Goal: Transaction & Acquisition: Purchase product/service

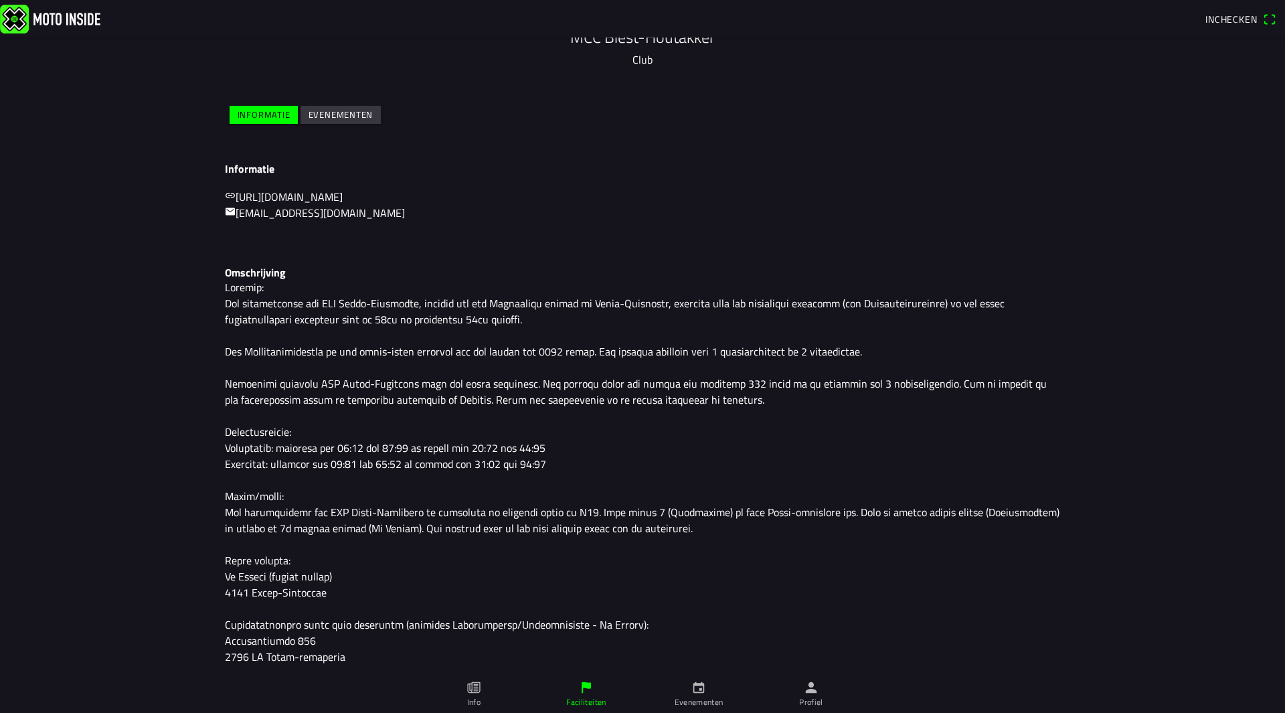
scroll to position [34, 0]
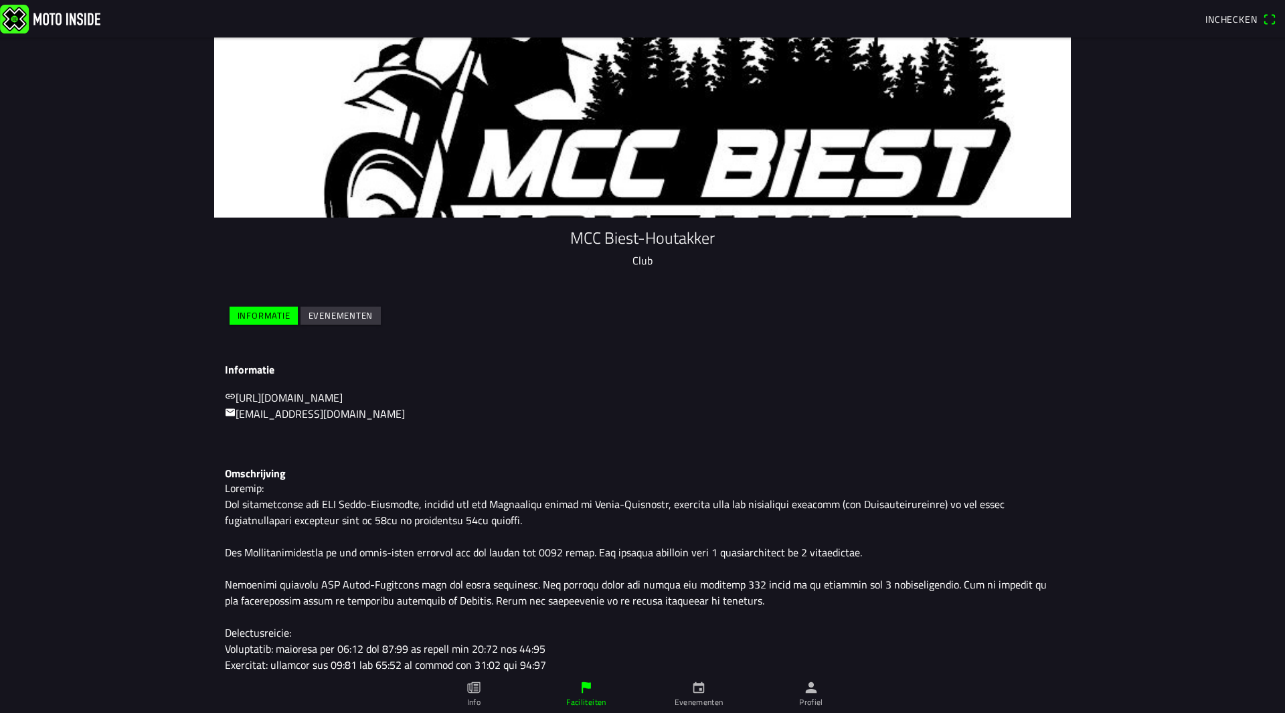
click at [0, 0] on slot "Evenementen" at bounding box center [0, 0] width 0 height 0
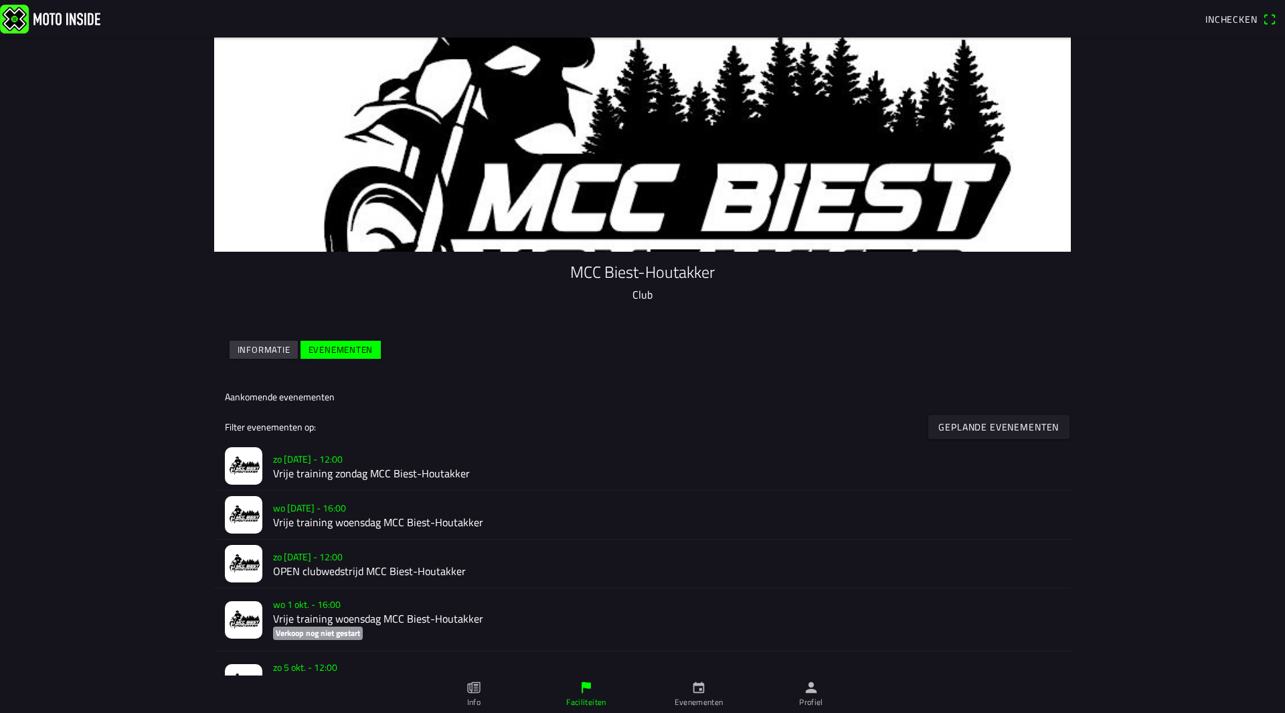
click at [0, 0] on slot "zo [DATE] - 12:00" at bounding box center [0, 0] width 0 height 0
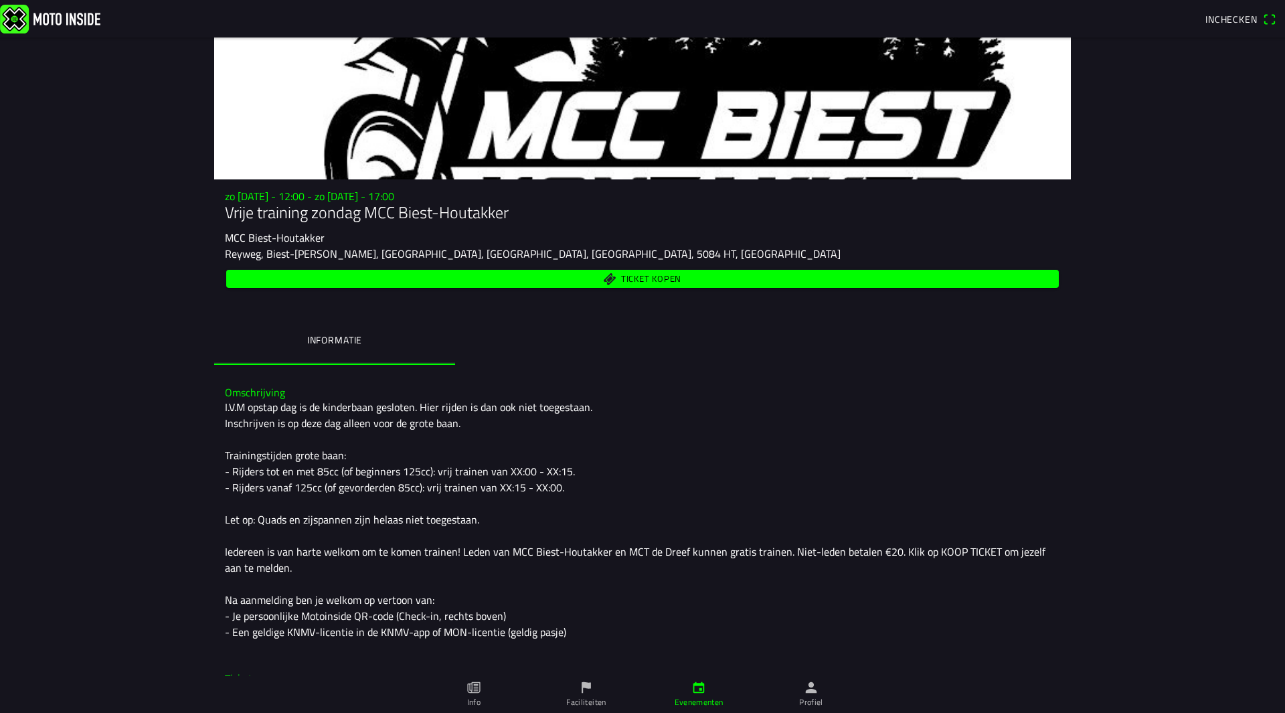
scroll to position [41, 0]
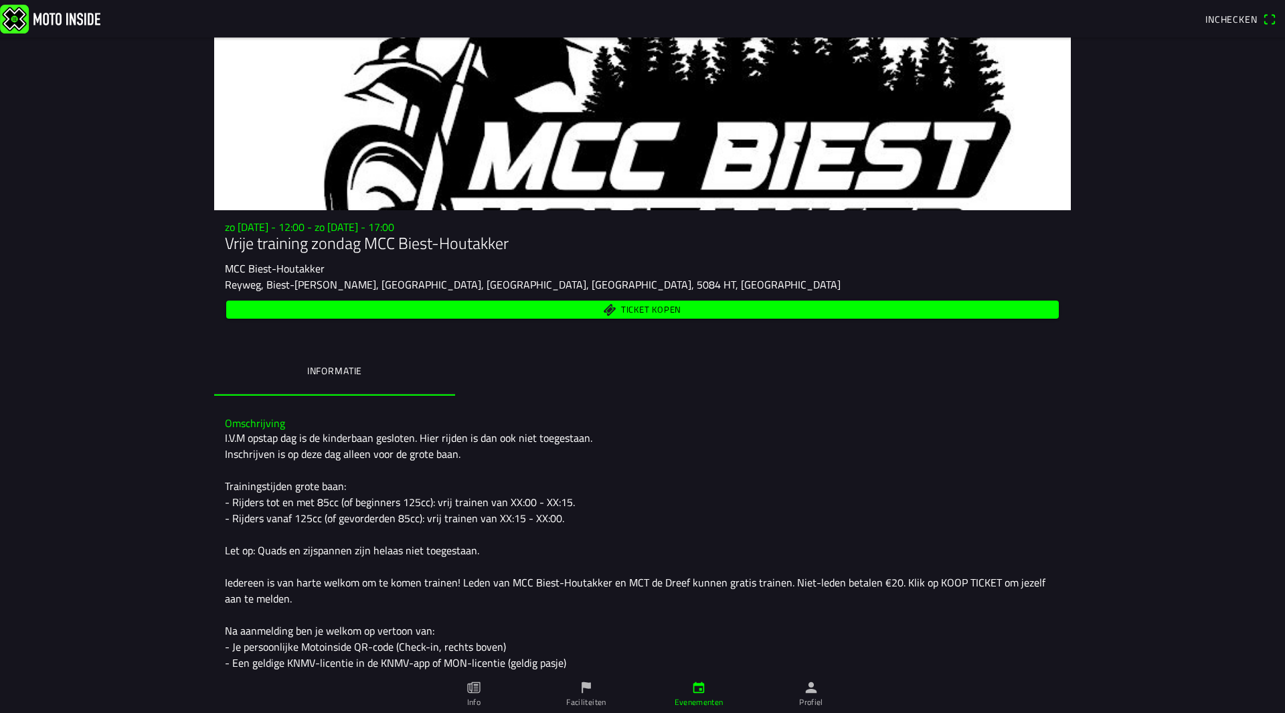
click at [626, 313] on span "Ticket kopen" at bounding box center [651, 310] width 60 height 9
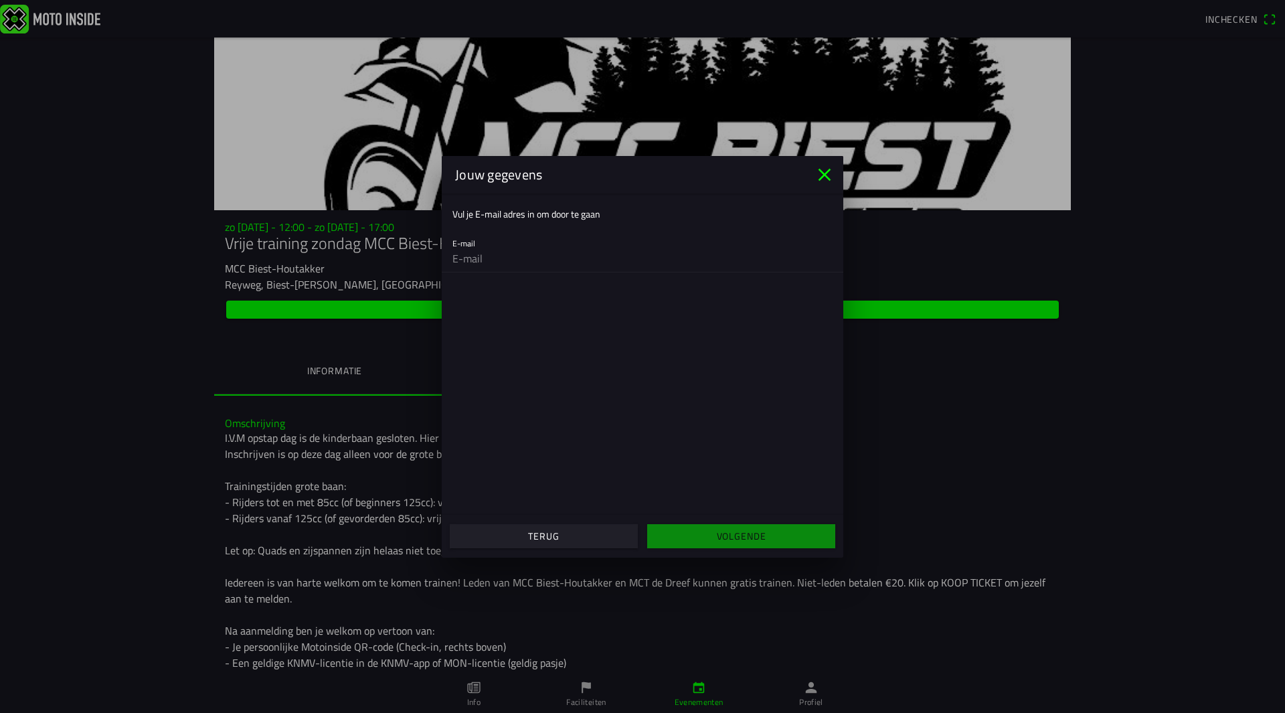
click at [477, 241] on div "E-mail" at bounding box center [642, 250] width 380 height 43
click at [484, 256] on input "email" at bounding box center [642, 258] width 380 height 27
type input "husqvarna_22@hotmail.com"
click at [713, 541] on span "Volgende" at bounding box center [740, 536] width 167 height 24
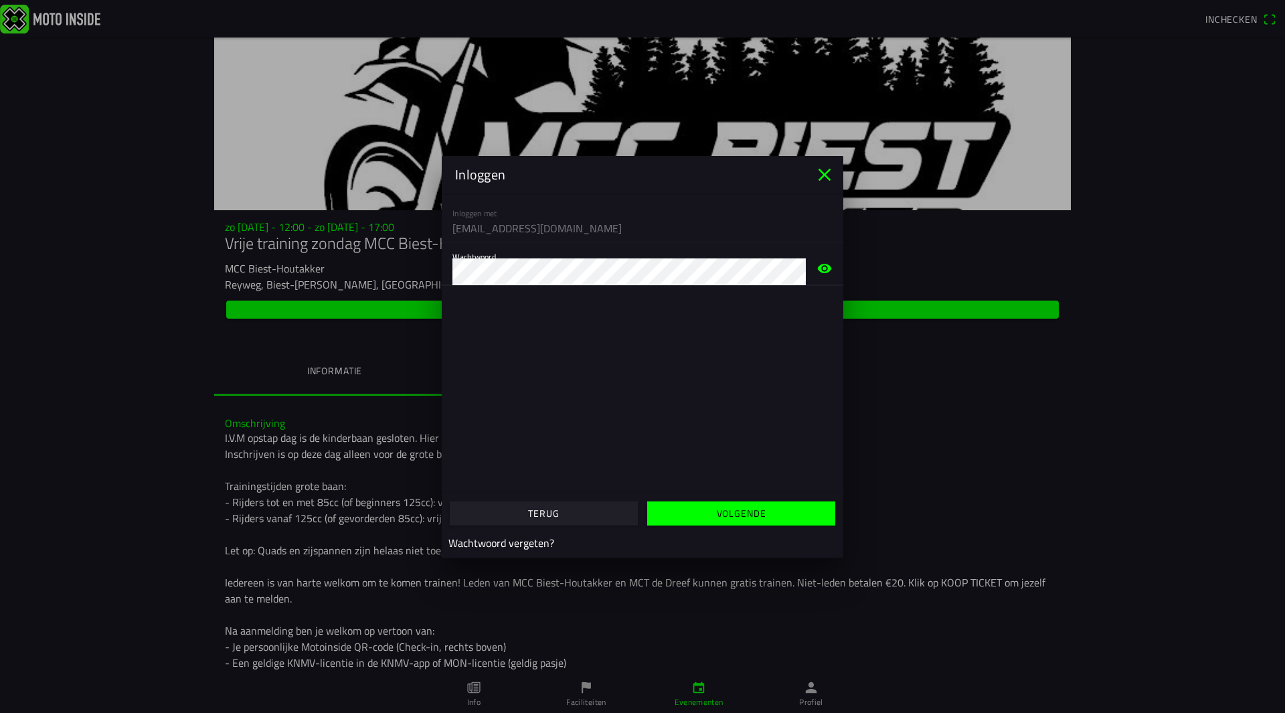
click at [777, 511] on span "Volgende" at bounding box center [740, 513] width 167 height 24
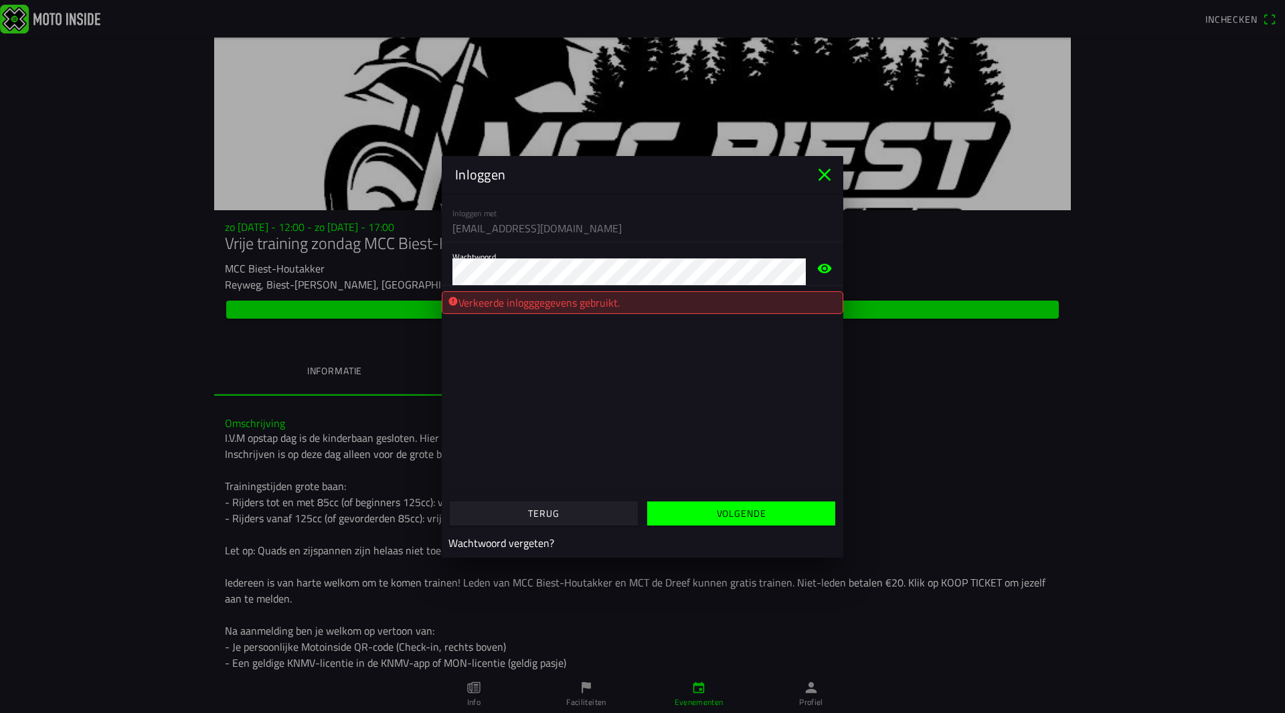
click at [824, 272] on icon "eye" at bounding box center [825, 267] width 14 height 9
click at [578, 499] on ion-col "Terug" at bounding box center [543, 513] width 197 height 36
click at [824, 174] on icon "close" at bounding box center [824, 174] width 13 height 13
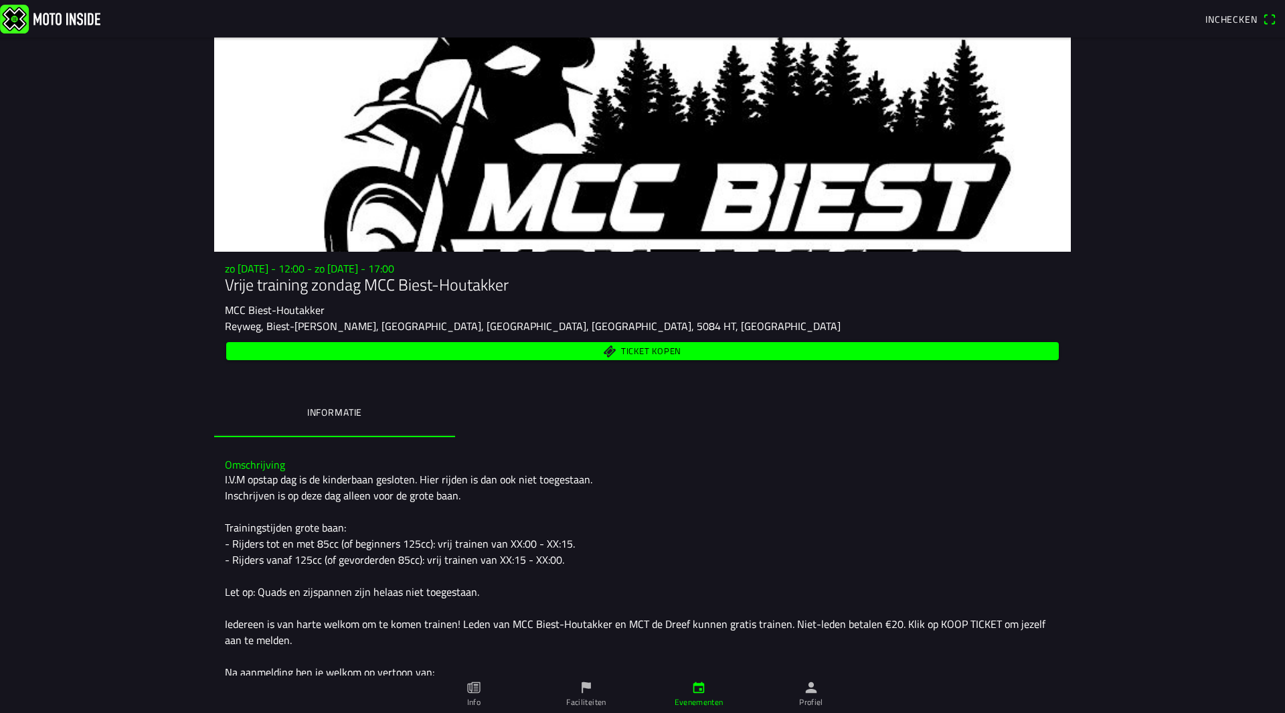
scroll to position [108, 0]
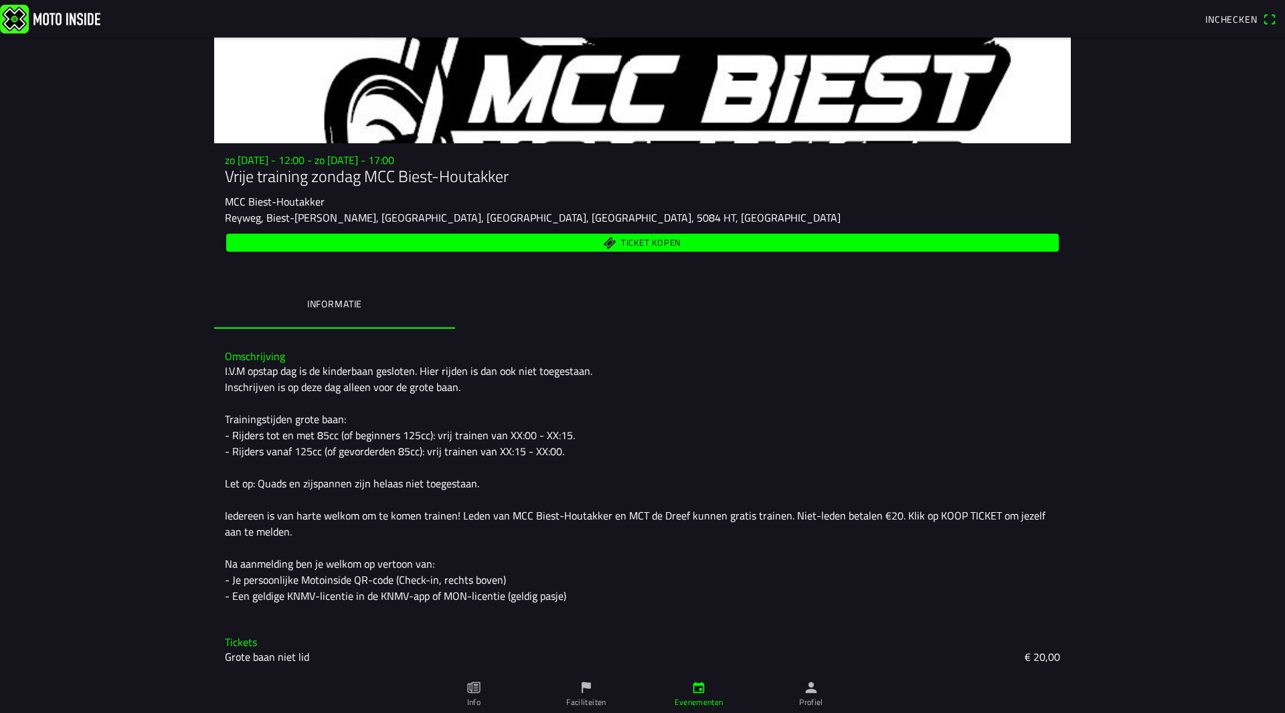
click at [809, 697] on ion-label "Profiel" at bounding box center [811, 702] width 24 height 12
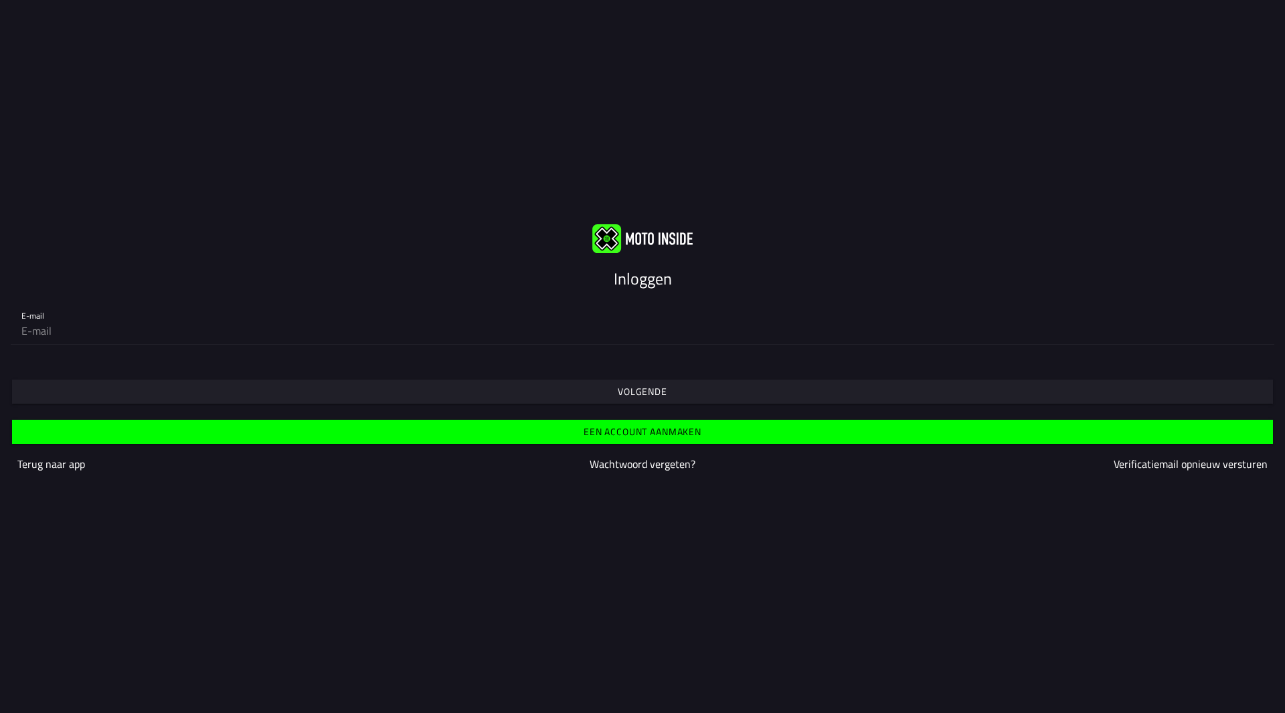
click at [0, 0] on slot "Een account aanmaken" at bounding box center [0, 0] width 0 height 0
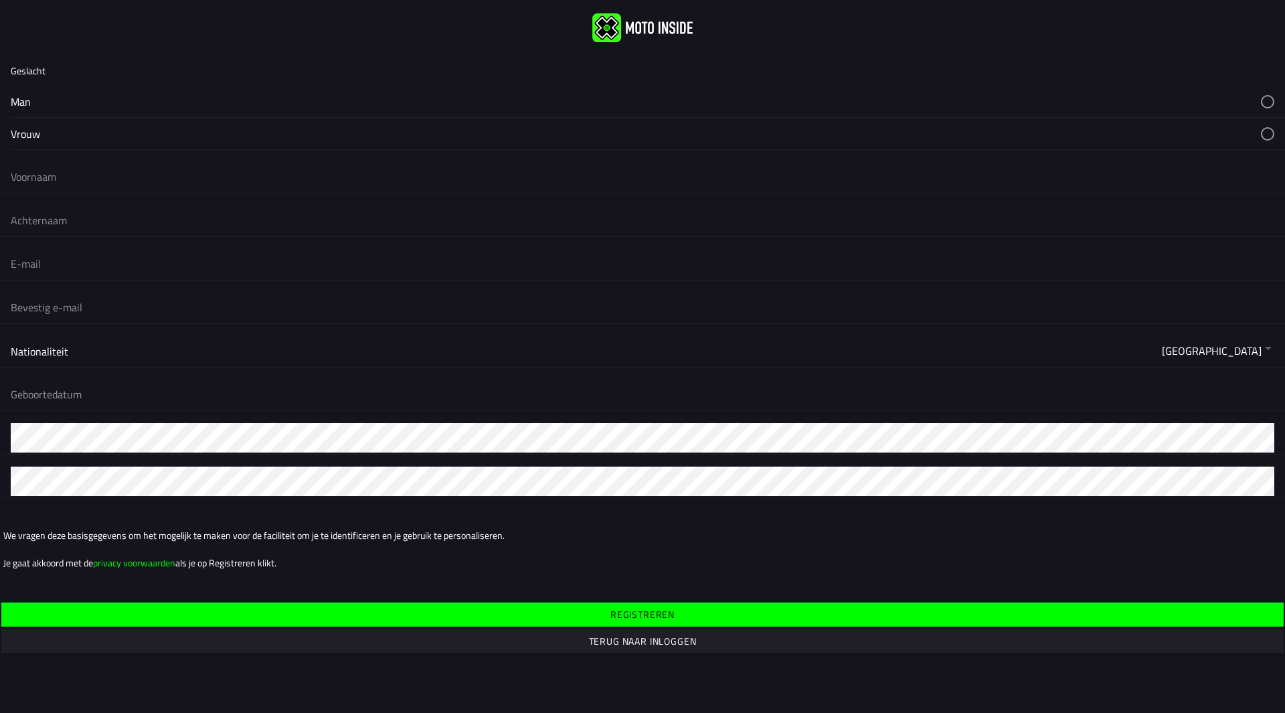
click at [44, 103] on button "button" at bounding box center [648, 101] width 1274 height 31
click at [49, 185] on input "text" at bounding box center [642, 176] width 1263 height 29
type input "Mike"
type input "Gielen"
type input "husqvarna_22@hotmail.com"
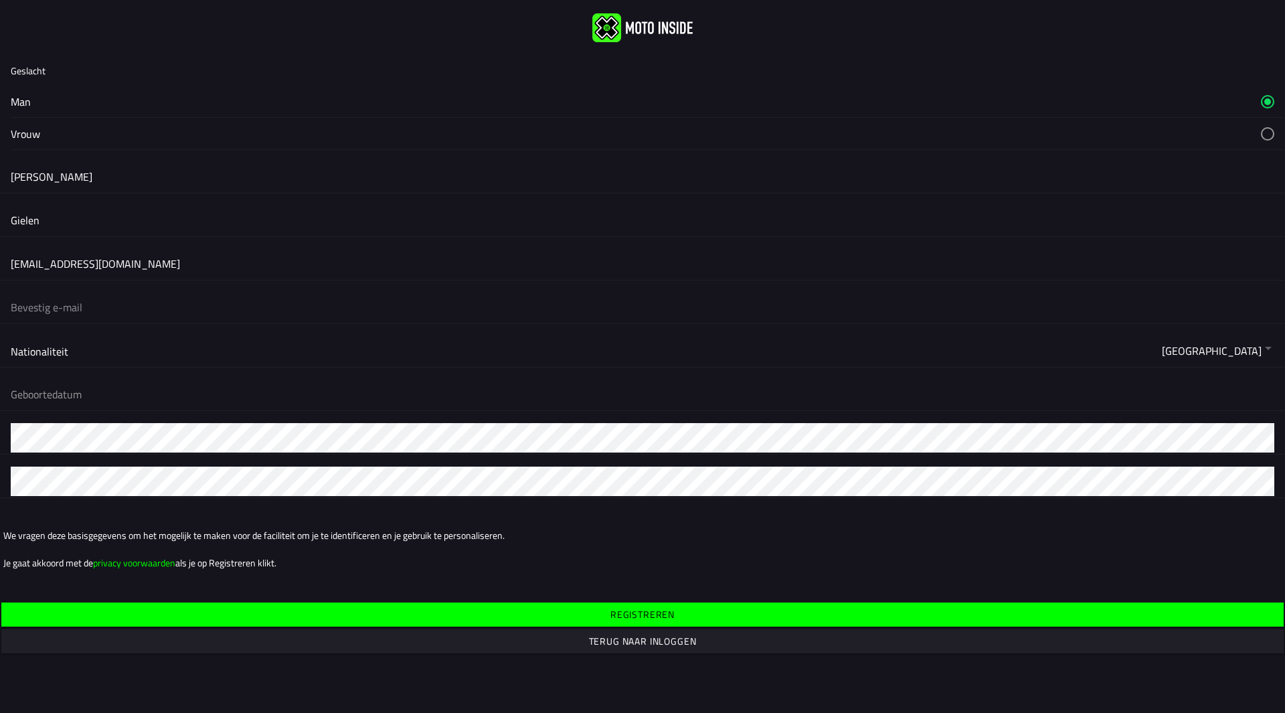
click at [167, 355] on button "button" at bounding box center [648, 351] width 1274 height 32
click at [80, 313] on ion-backdrop at bounding box center [642, 356] width 1285 height 713
click at [73, 302] on input "email" at bounding box center [642, 306] width 1263 height 29
drag, startPoint x: 145, startPoint y: 268, endPoint x: 4, endPoint y: 268, distance: 141.2
click at [4, 268] on div "husqvarna_22@hotmail.com" at bounding box center [642, 264] width 1285 height 33
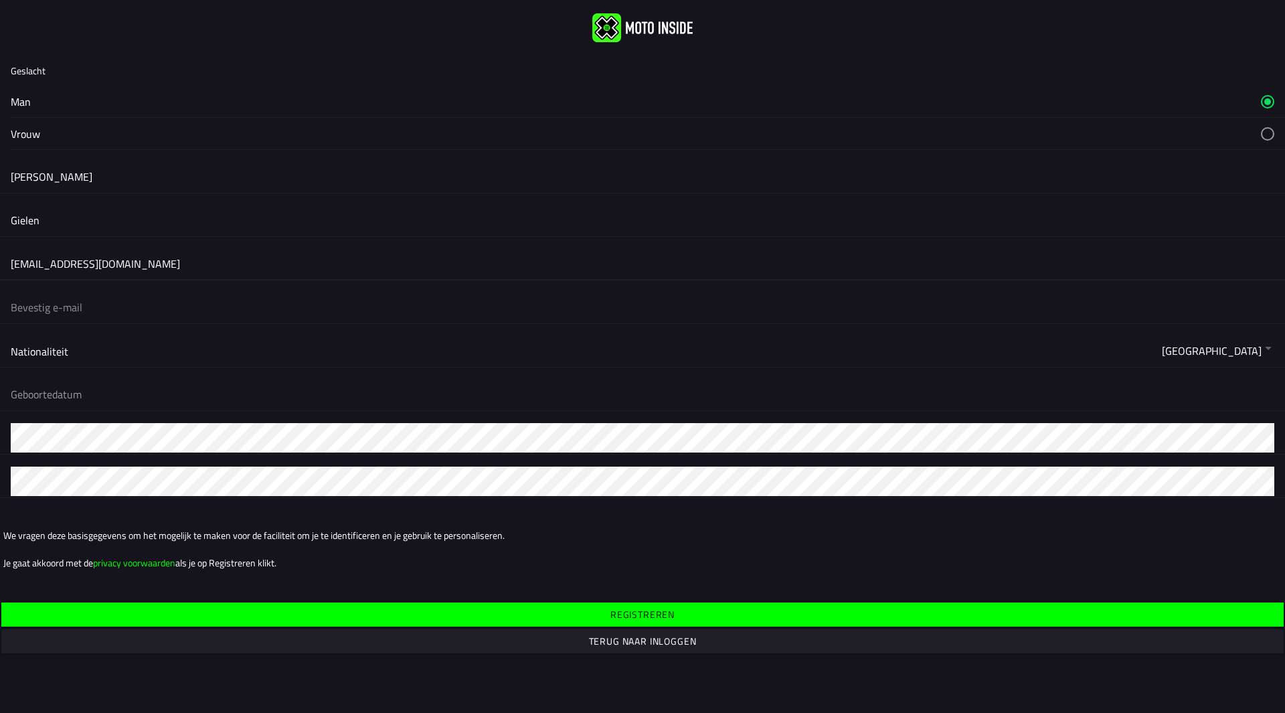
click at [33, 314] on input "email" at bounding box center [642, 306] width 1263 height 29
paste input "husqvarna_22@hotmail.com"
type input "husqvarna_22@hotmail.com"
click at [76, 351] on button "button" at bounding box center [648, 351] width 1274 height 32
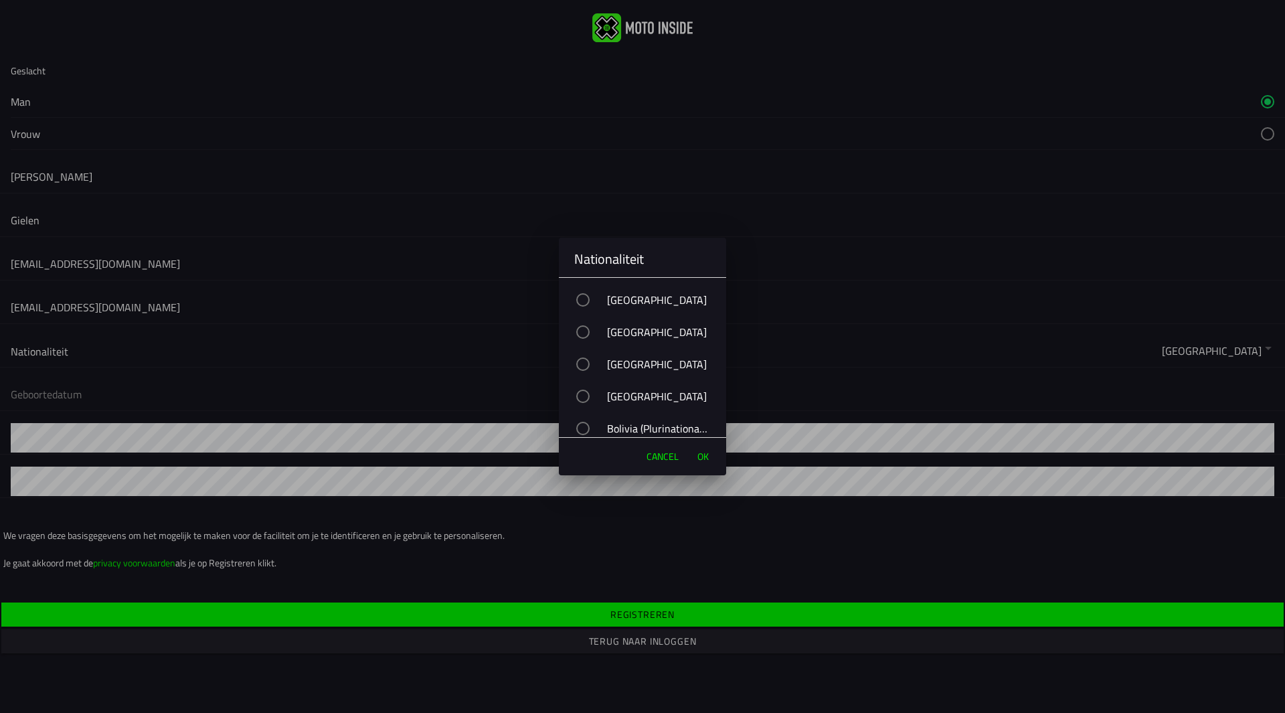
scroll to position [669, 0]
click at [624, 300] on div "Belgium" at bounding box center [649, 298] width 154 height 33
click at [706, 450] on span "OK" at bounding box center [702, 456] width 11 height 13
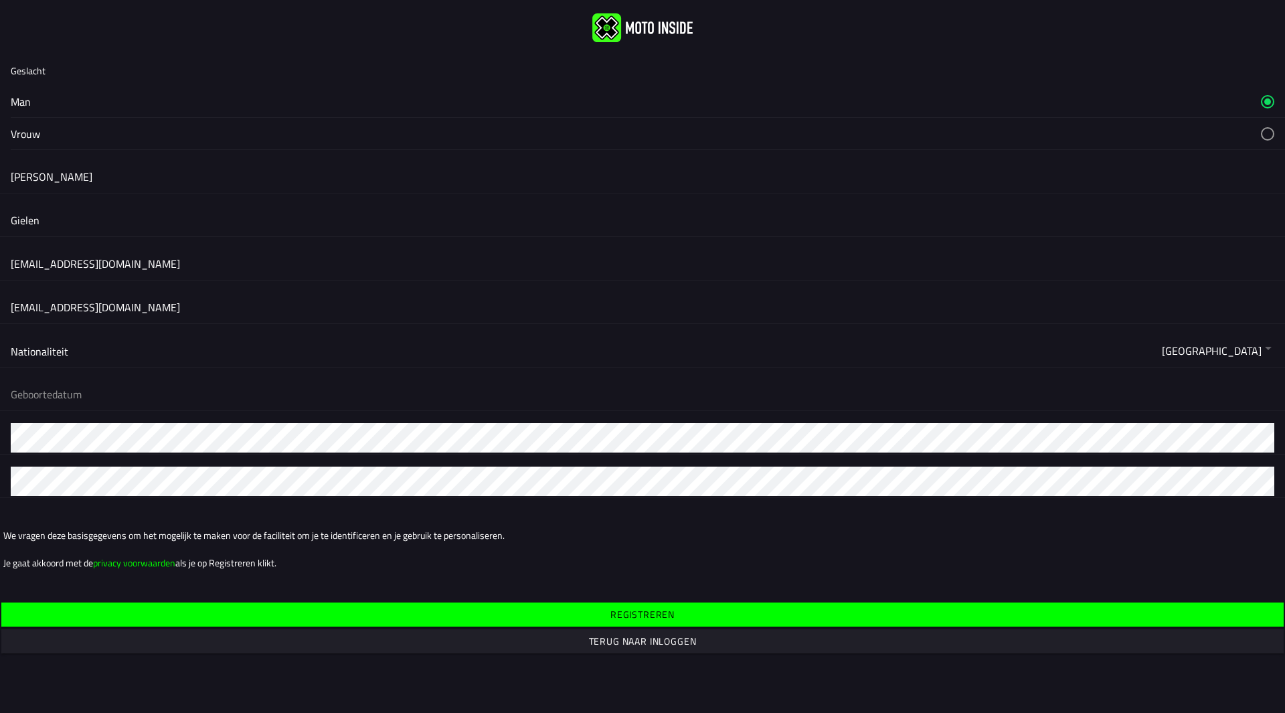
click at [92, 388] on button "button" at bounding box center [648, 394] width 1274 height 32
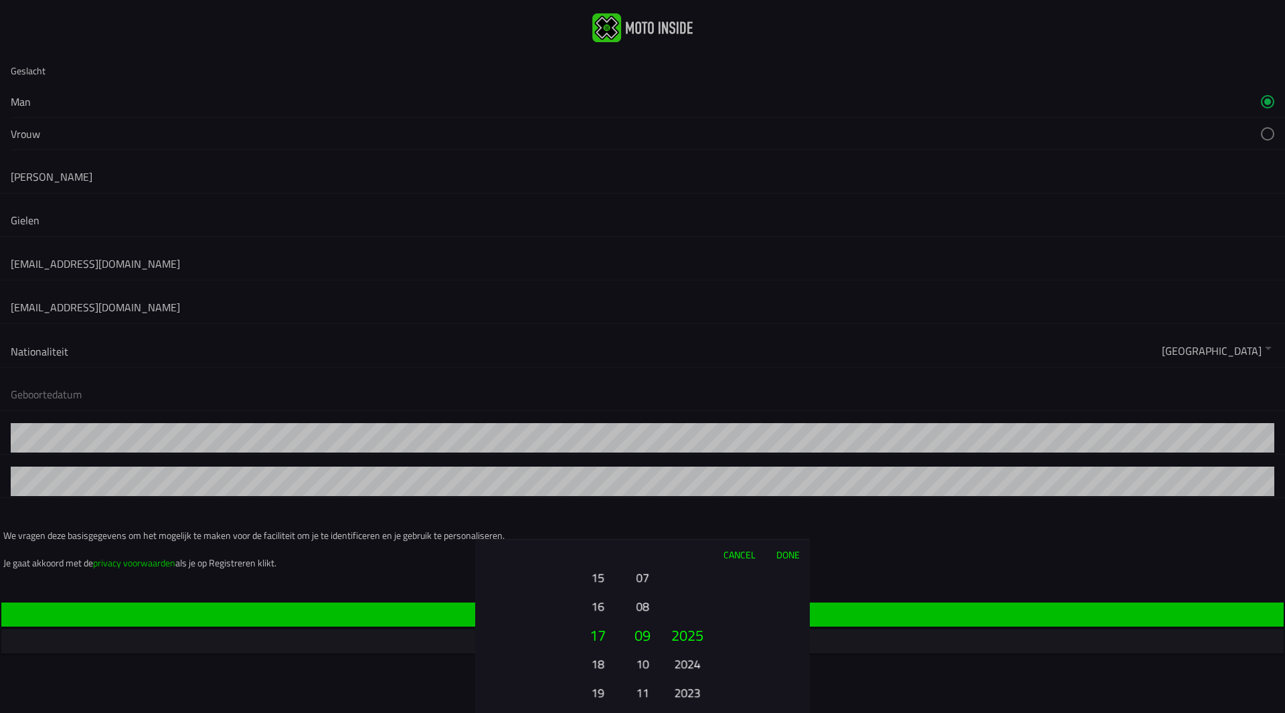
click at [600, 579] on button "15" at bounding box center [597, 576] width 37 height 23
click at [604, 573] on button "13" at bounding box center [597, 576] width 37 height 23
click at [602, 581] on button "11" at bounding box center [597, 576] width 37 height 23
click at [602, 581] on button "09" at bounding box center [597, 576] width 37 height 23
click at [602, 581] on button "07" at bounding box center [597, 576] width 37 height 23
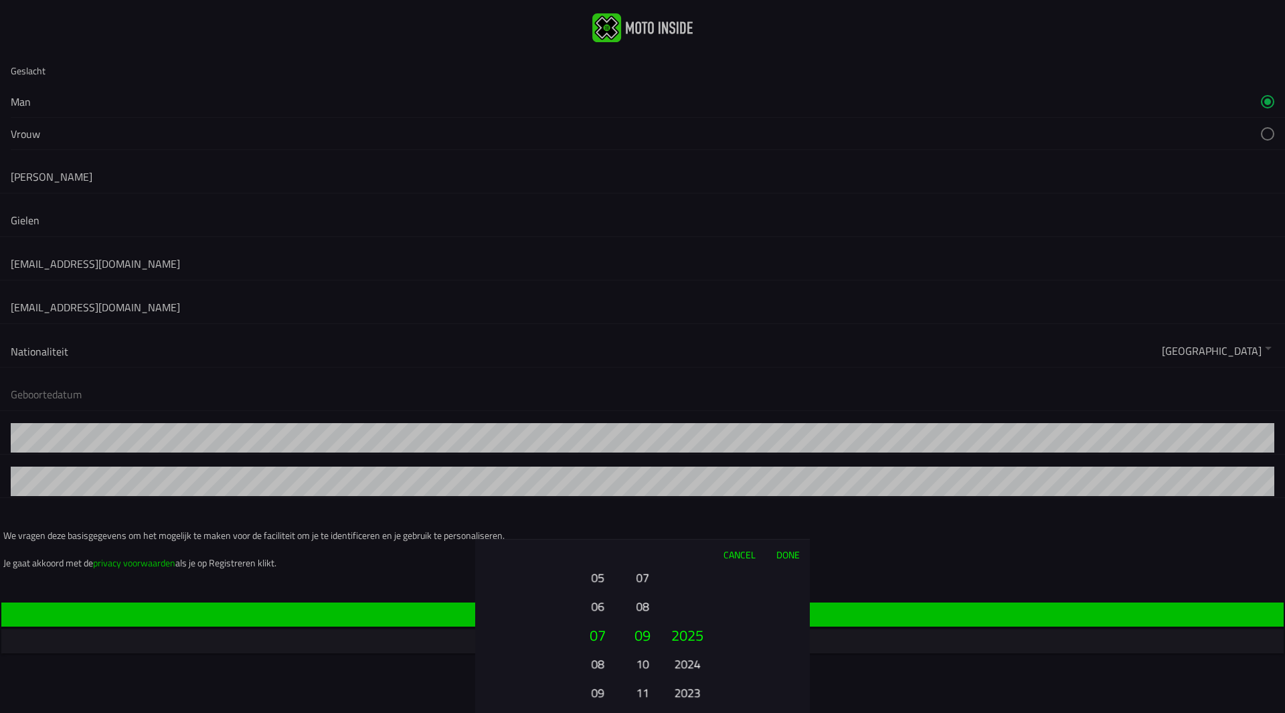
click at [600, 577] on button "05" at bounding box center [597, 576] width 37 height 23
click at [695, 689] on button "2023" at bounding box center [686, 692] width 37 height 23
click at [695, 689] on button "2021" at bounding box center [686, 692] width 37 height 23
click at [695, 689] on button "2019" at bounding box center [686, 692] width 37 height 23
click at [695, 689] on button "2017" at bounding box center [686, 692] width 37 height 23
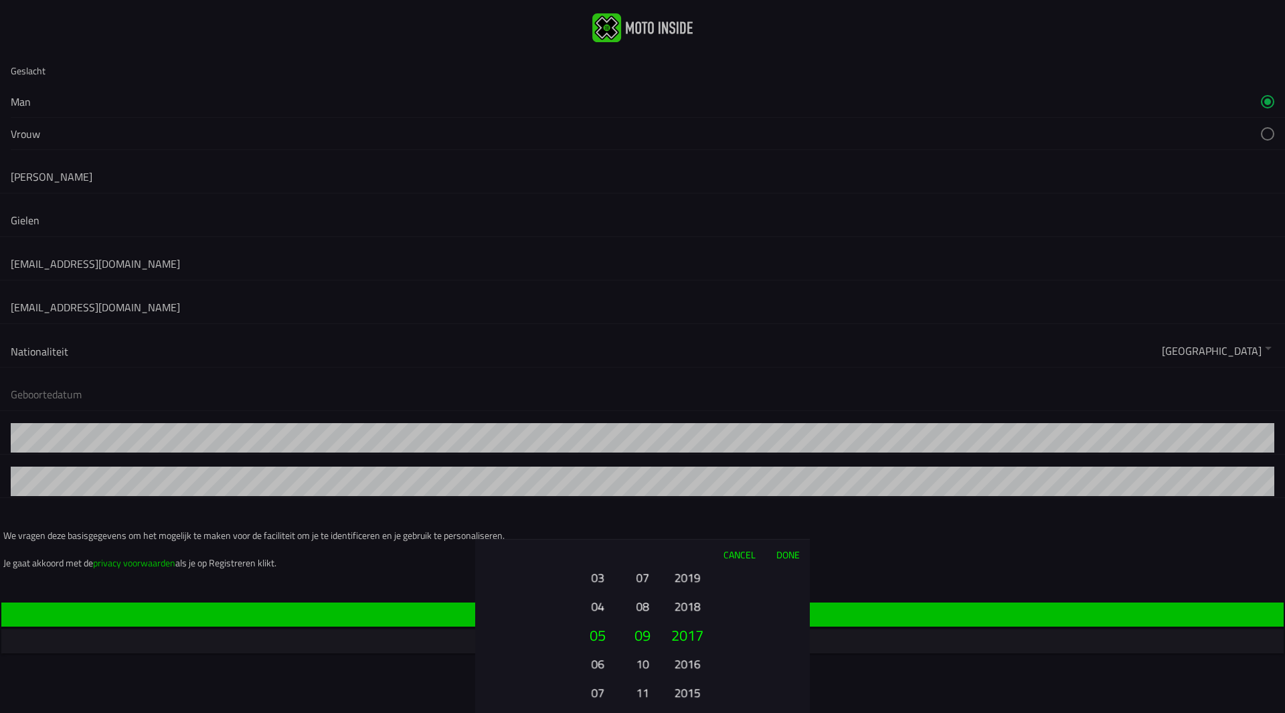
click at [695, 689] on button "2015" at bounding box center [686, 692] width 37 height 23
click at [695, 689] on button "2013" at bounding box center [686, 692] width 37 height 23
click at [695, 689] on div "2025 2024 2023 2022 2021 2020 2019 2018 2017 2016 2015 2014 2013 2012 2011 2010…" at bounding box center [687, 692] width 46 height 144
click at [695, 689] on button "2007" at bounding box center [686, 692] width 37 height 23
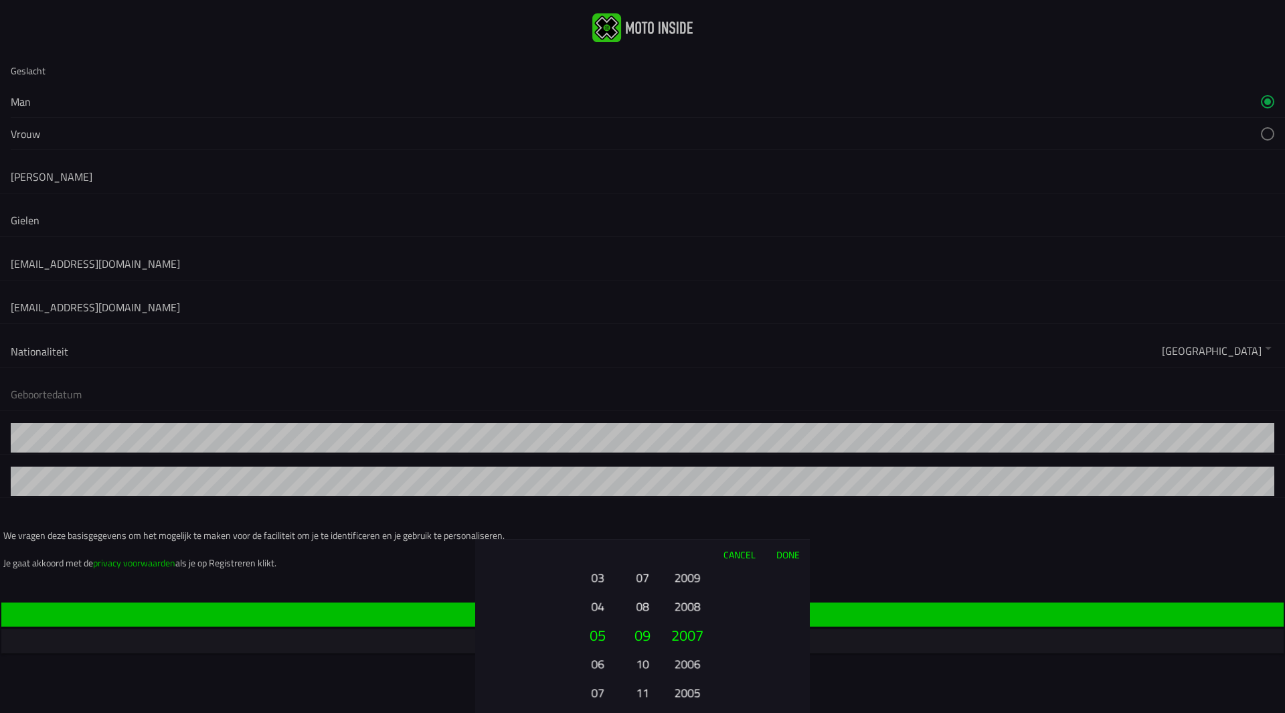
click at [695, 689] on button "2005" at bounding box center [686, 692] width 37 height 23
click at [695, 689] on button "2003" at bounding box center [686, 692] width 37 height 23
click at [695, 689] on div "2025 2024 2023 2022 2021 2020 2019 2018 2017 2016 2015 2014 2013 2012 2011 2010…" at bounding box center [687, 692] width 46 height 144
click at [695, 689] on ion-picker-column "2025 2024 2023 2022 2021 2020 2019 2018 2017 2016 2015 2014 2013 2012 2011 2010…" at bounding box center [734, 641] width 151 height 144
click at [695, 689] on button "1997" at bounding box center [686, 692] width 37 height 23
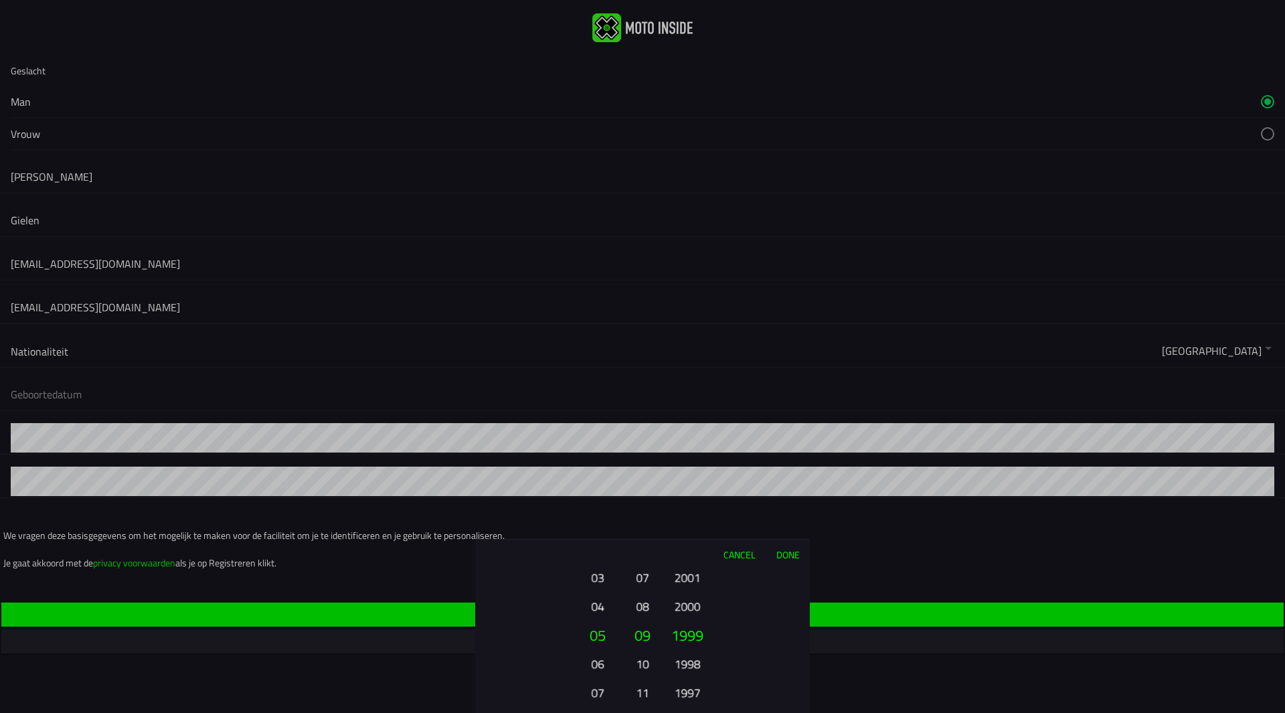
click at [695, 689] on div "2025 2024 2023 2022 2021 2020 2019 2018 2017 2016 2015 2014 2013 2012 2011 2010…" at bounding box center [687, 692] width 46 height 144
click at [695, 689] on ion-picker-column "2025 2024 2023 2022 2021 2020 2019 2018 2017 2016 2015 2014 2013 2012 2011 2010…" at bounding box center [734, 641] width 151 height 144
click at [695, 689] on button "1991" at bounding box center [686, 692] width 37 height 23
click at [695, 693] on button "1989" at bounding box center [686, 692] width 37 height 23
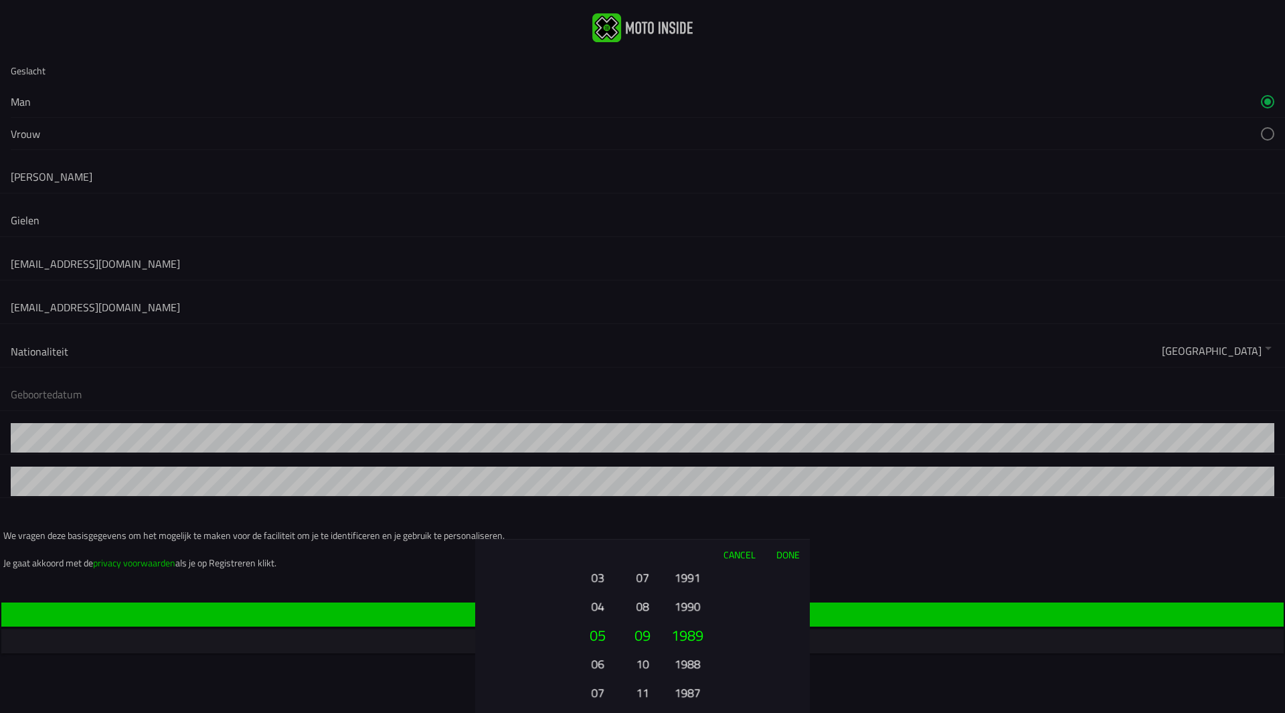
click at [789, 551] on button "Done" at bounding box center [787, 553] width 44 height 29
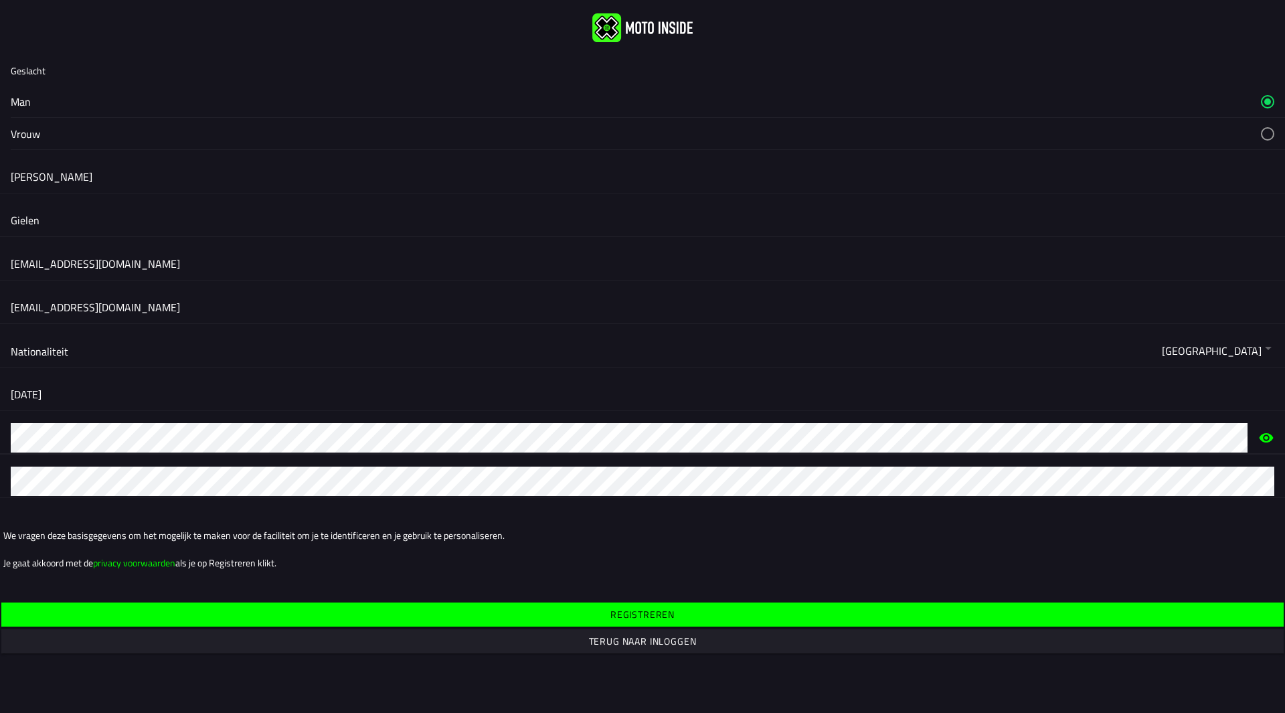
click at [1259, 440] on icon "eye" at bounding box center [1266, 438] width 16 height 32
click at [0, 0] on slot "Registreren" at bounding box center [0, 0] width 0 height 0
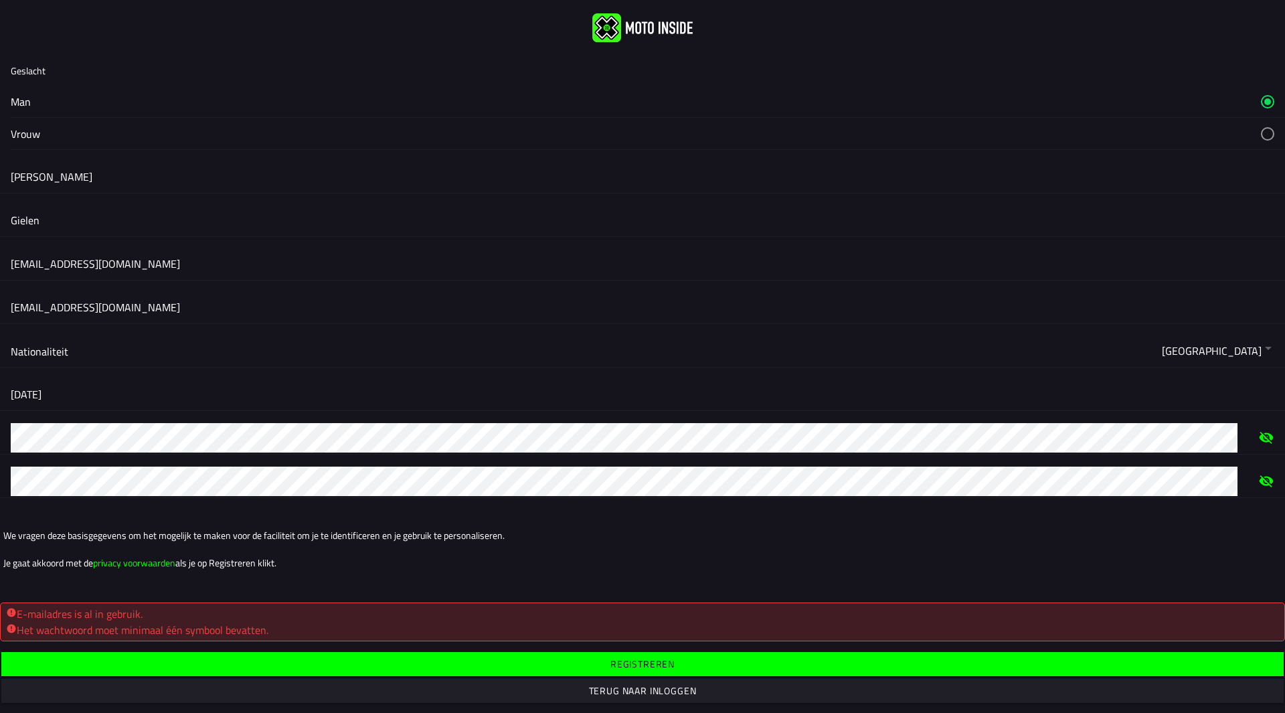
click at [0, 0] on slot "Terug naar inloggen" at bounding box center [0, 0] width 0 height 0
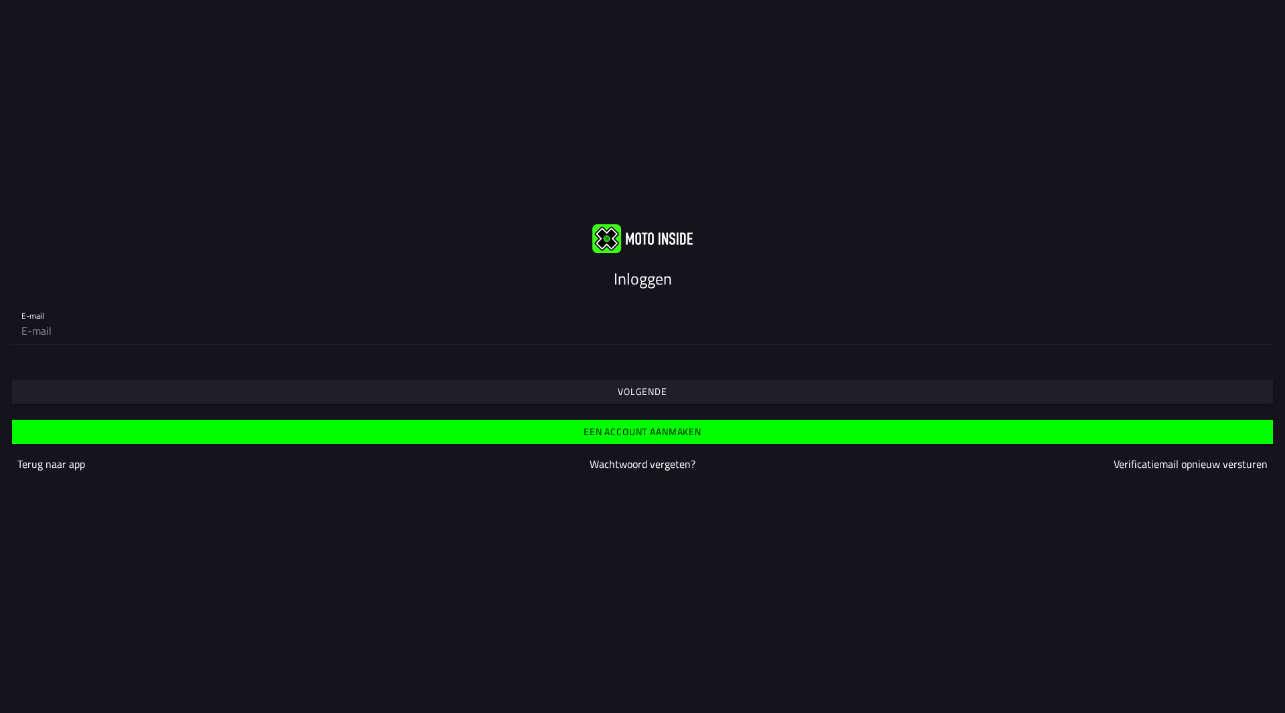
click at [0, 0] on slot "Inloggen" at bounding box center [0, 0] width 0 height 0
click at [0, 0] on slot "Volgende" at bounding box center [0, 0] width 0 height 0
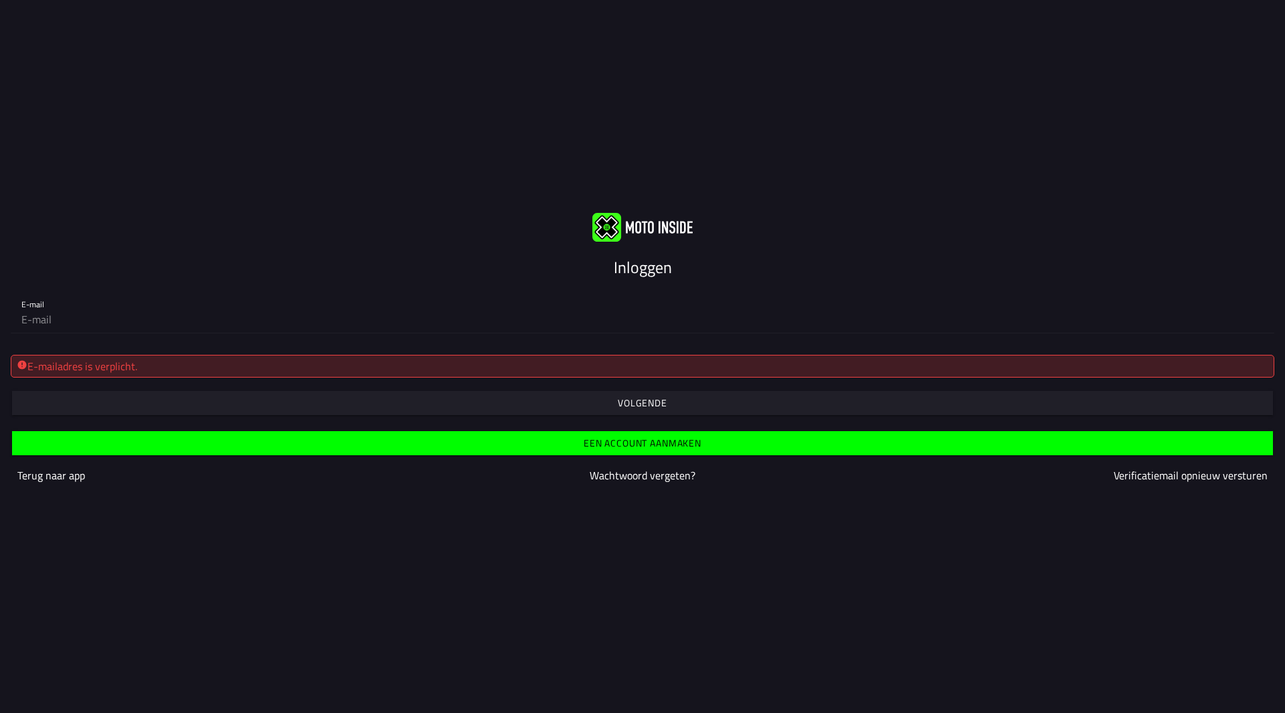
click at [70, 317] on input "email" at bounding box center [642, 319] width 1242 height 27
type input "husqvarna_22@hotmail.com"
click at [541, 401] on span "button" at bounding box center [642, 403] width 1240 height 24
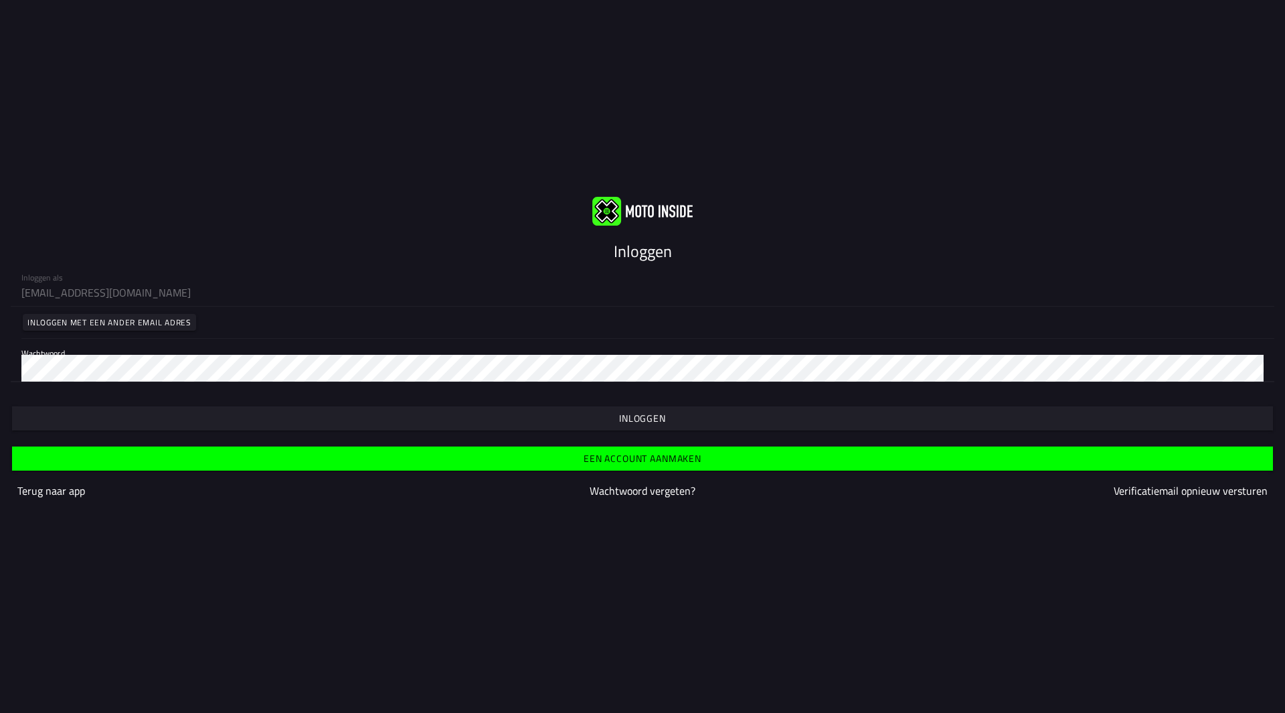
click at [0, 0] on slot "Inloggen" at bounding box center [0, 0] width 0 height 0
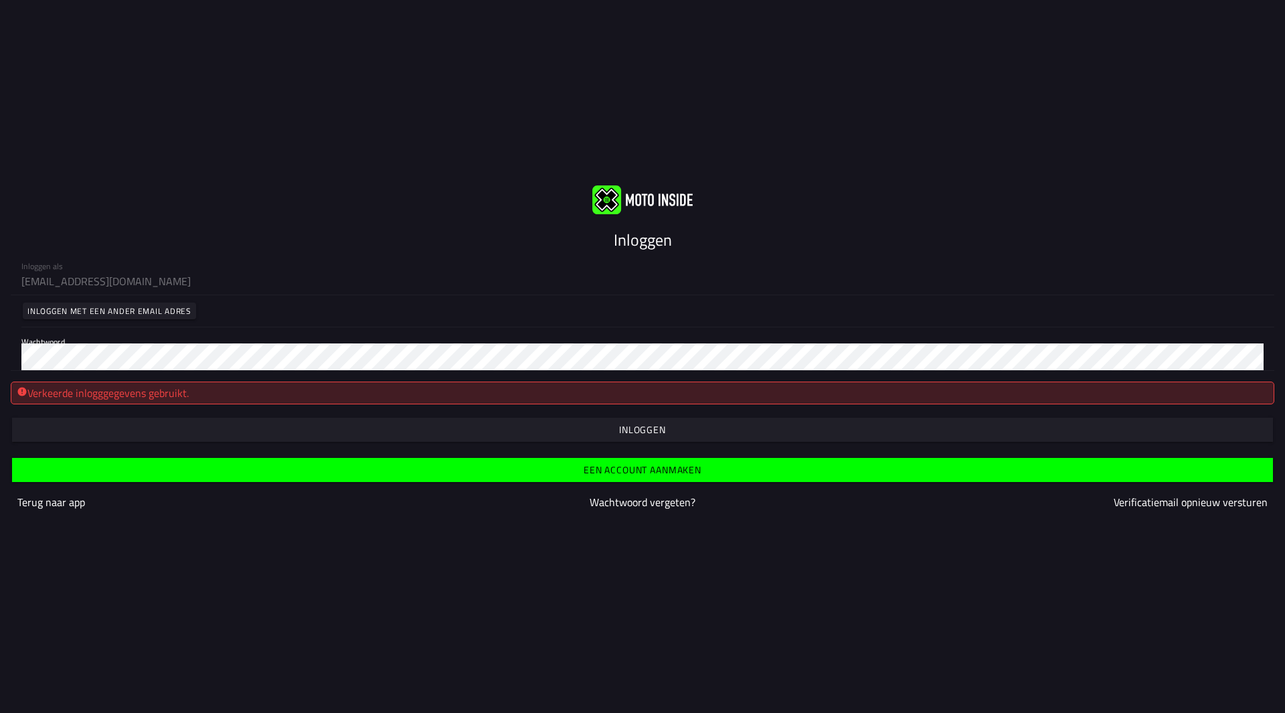
click at [594, 428] on span "button" at bounding box center [642, 430] width 1240 height 24
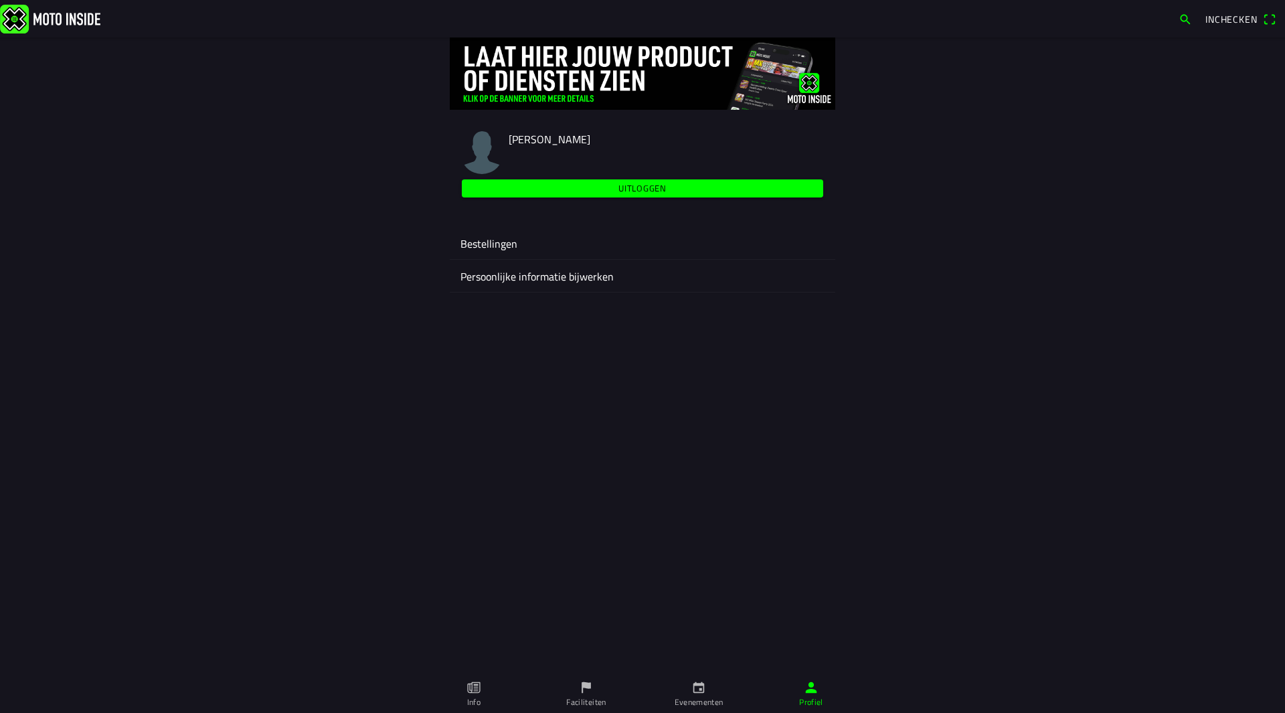
click at [694, 693] on icon "calendar" at bounding box center [698, 687] width 11 height 11
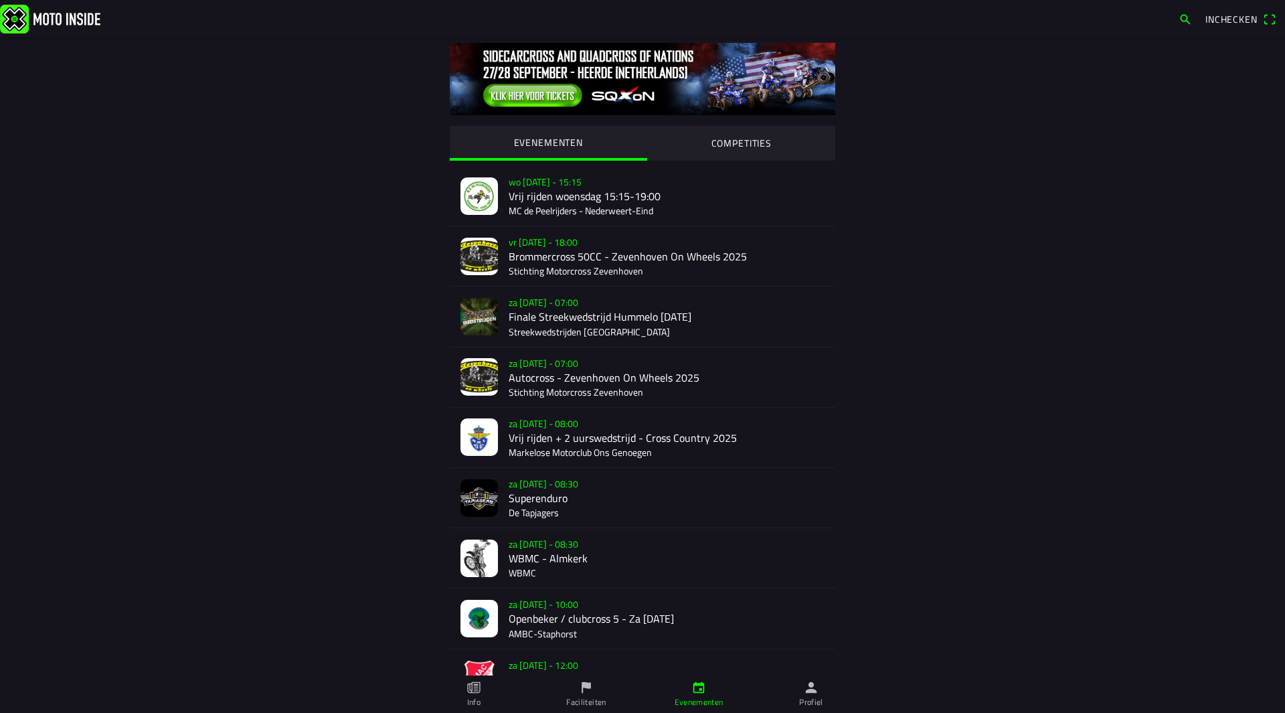
click at [482, 696] on link "Info" at bounding box center [474, 693] width 112 height 37
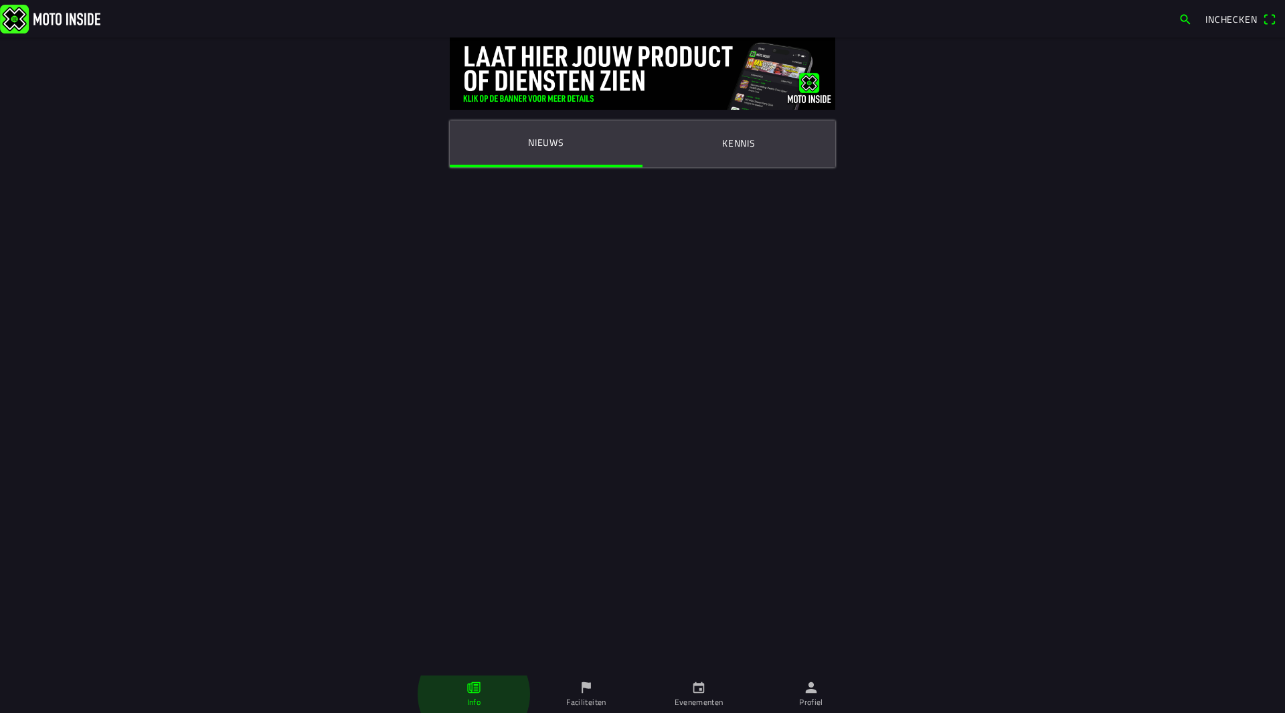
click at [580, 699] on ion-label "Faciliteiten" at bounding box center [585, 702] width 39 height 12
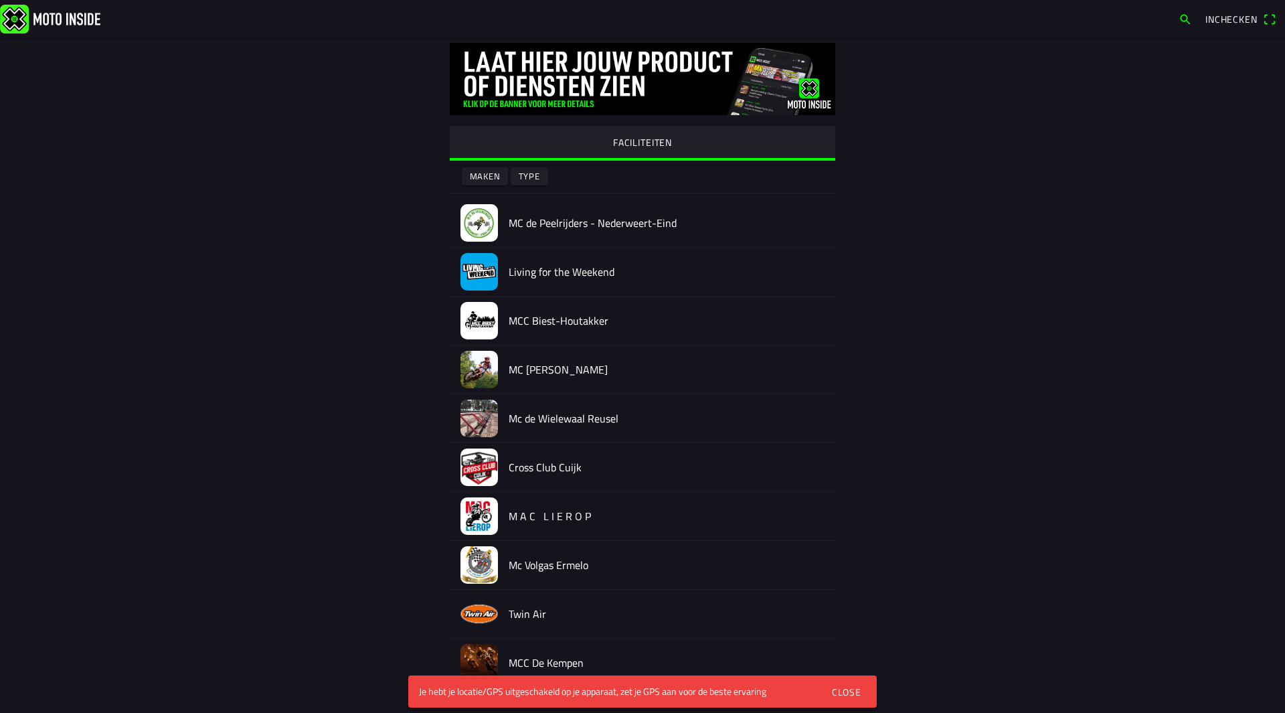
click at [566, 324] on h2 "MCC Biest-Houtakker" at bounding box center [667, 320] width 316 height 13
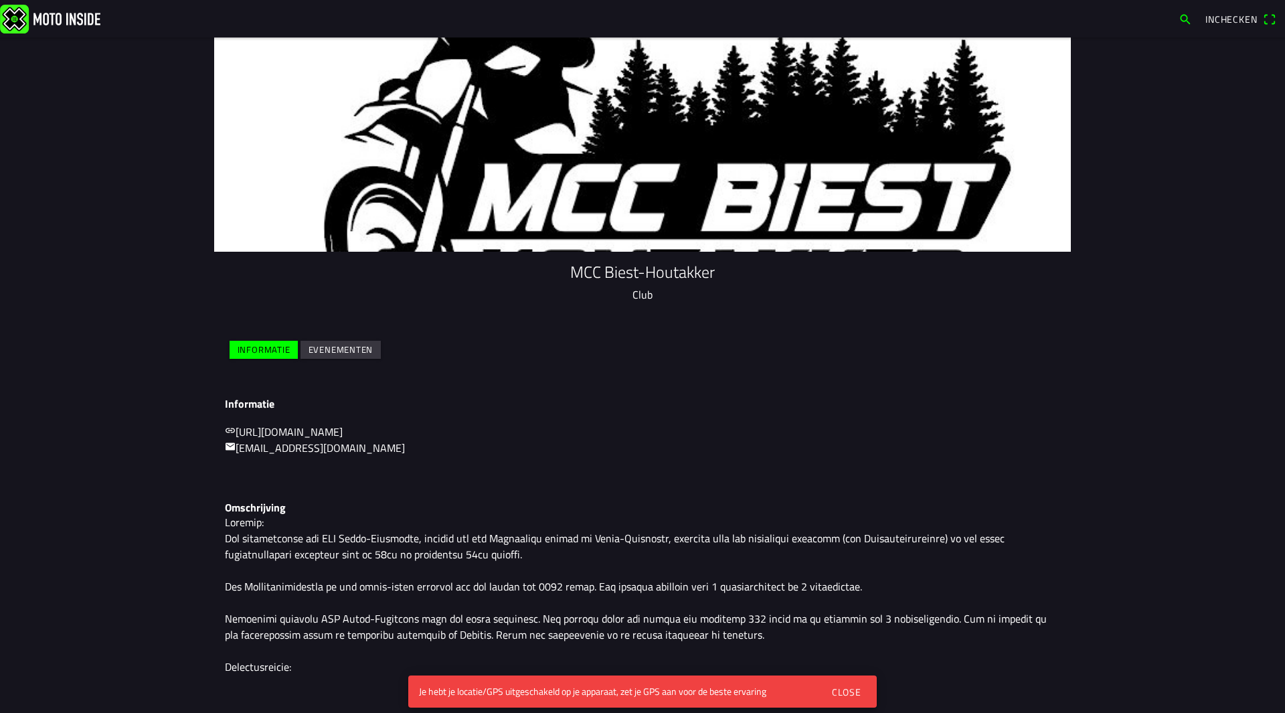
click at [0, 0] on slot "Evenementen" at bounding box center [0, 0] width 0 height 0
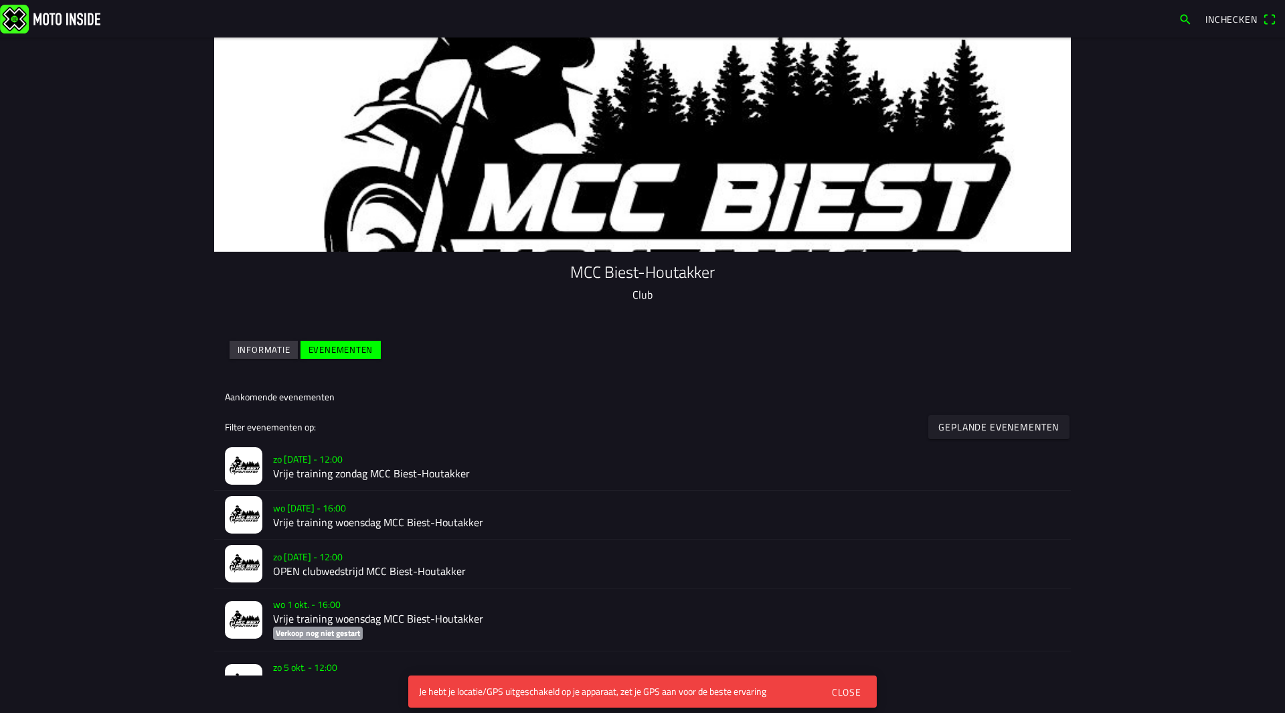
scroll to position [67, 0]
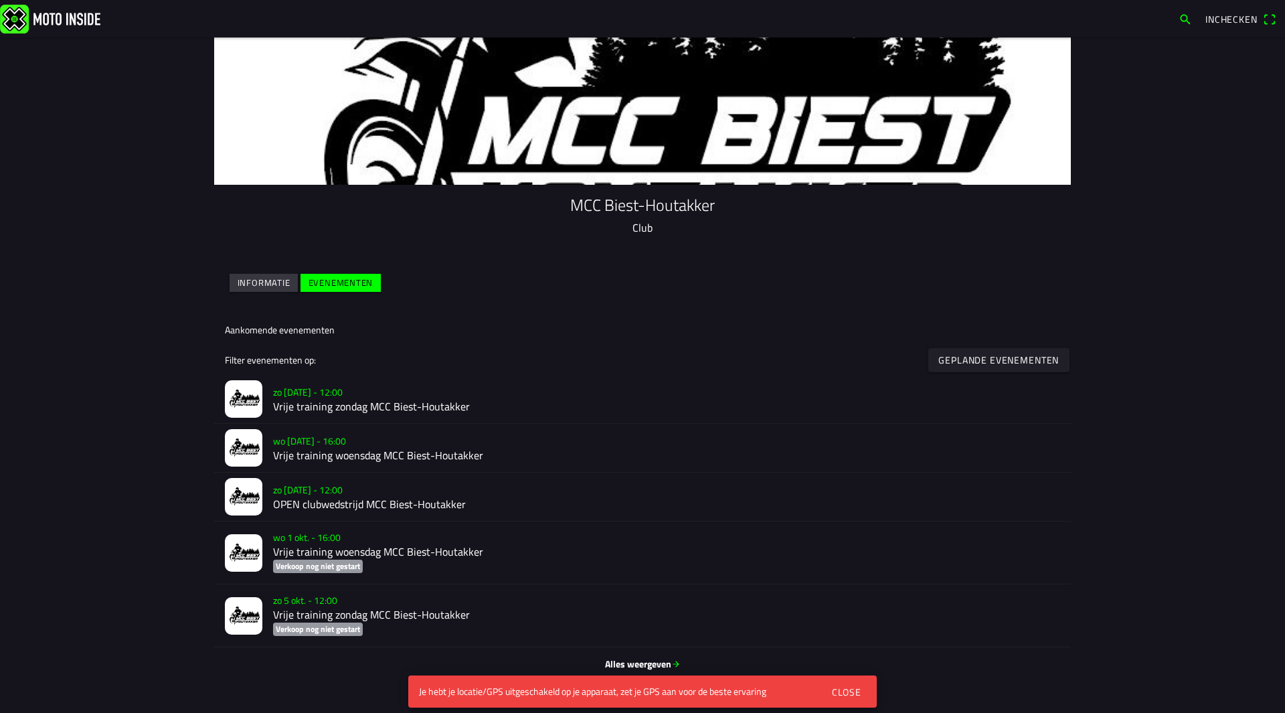
click at [0, 0] on slot "zo 21 sep. - 12:00" at bounding box center [0, 0] width 0 height 0
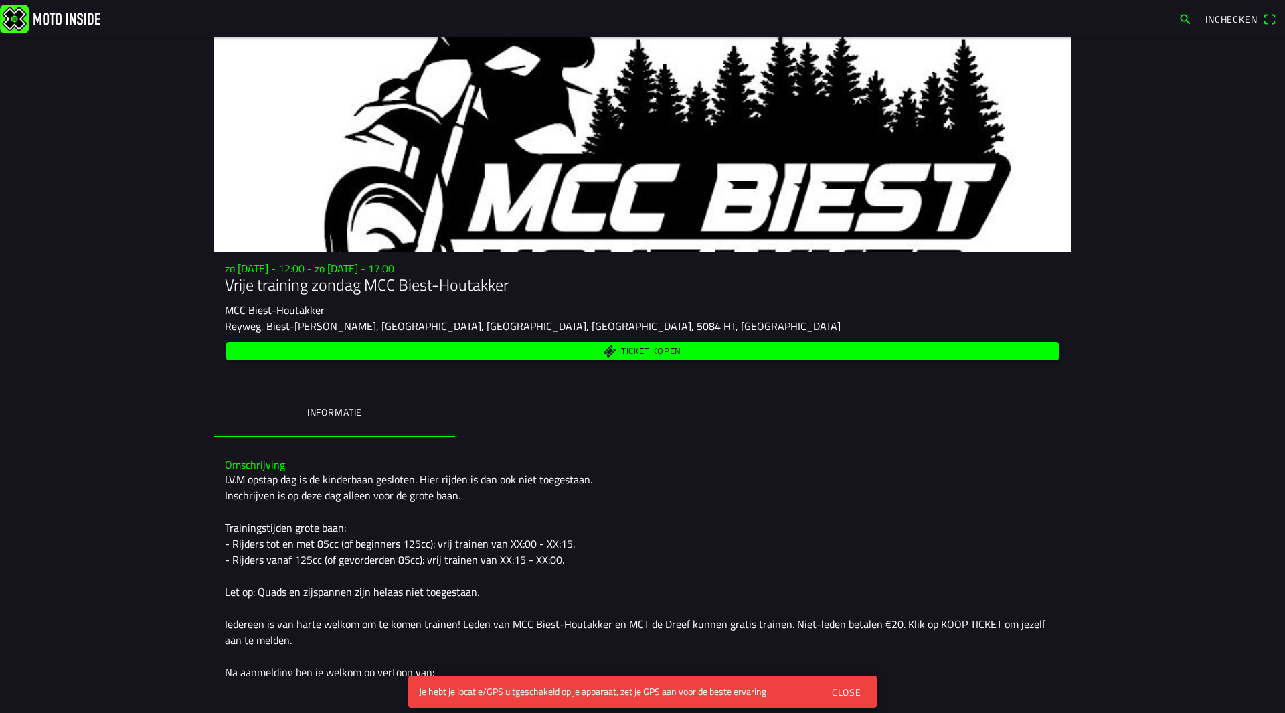
click at [649, 351] on span "Ticket kopen" at bounding box center [651, 351] width 60 height 9
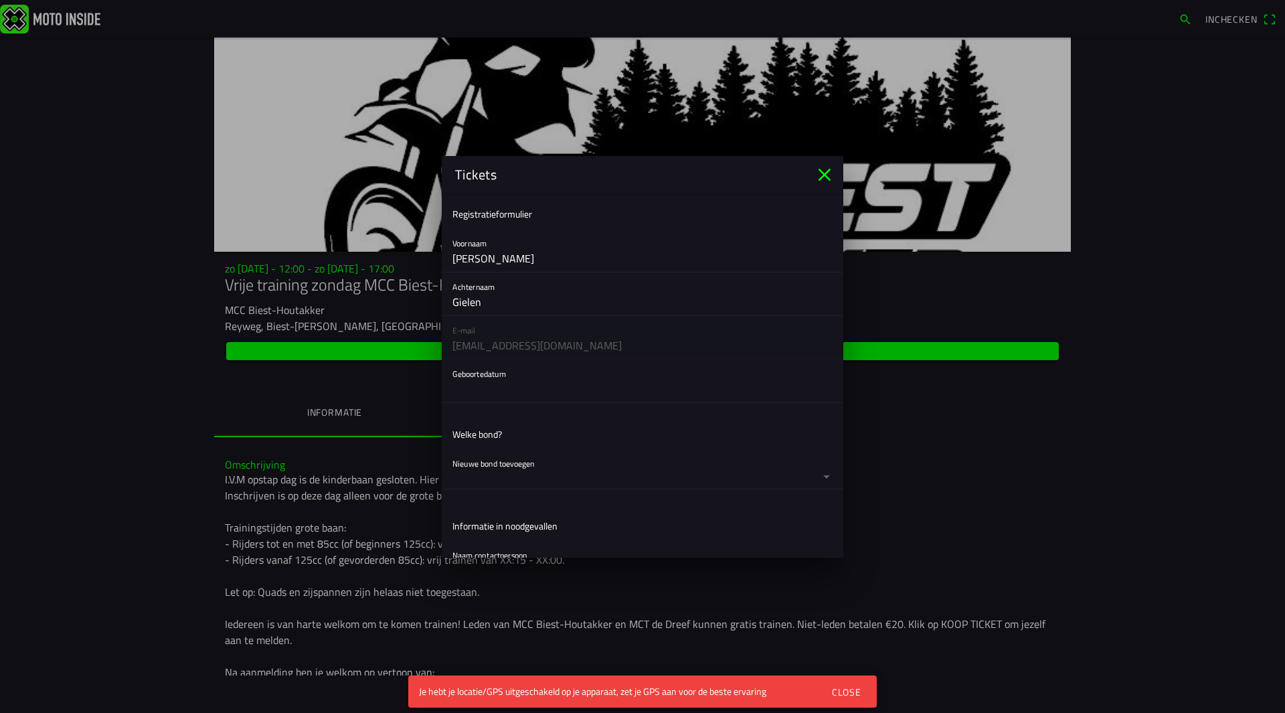
click at [511, 389] on button "button" at bounding box center [647, 380] width 391 height 43
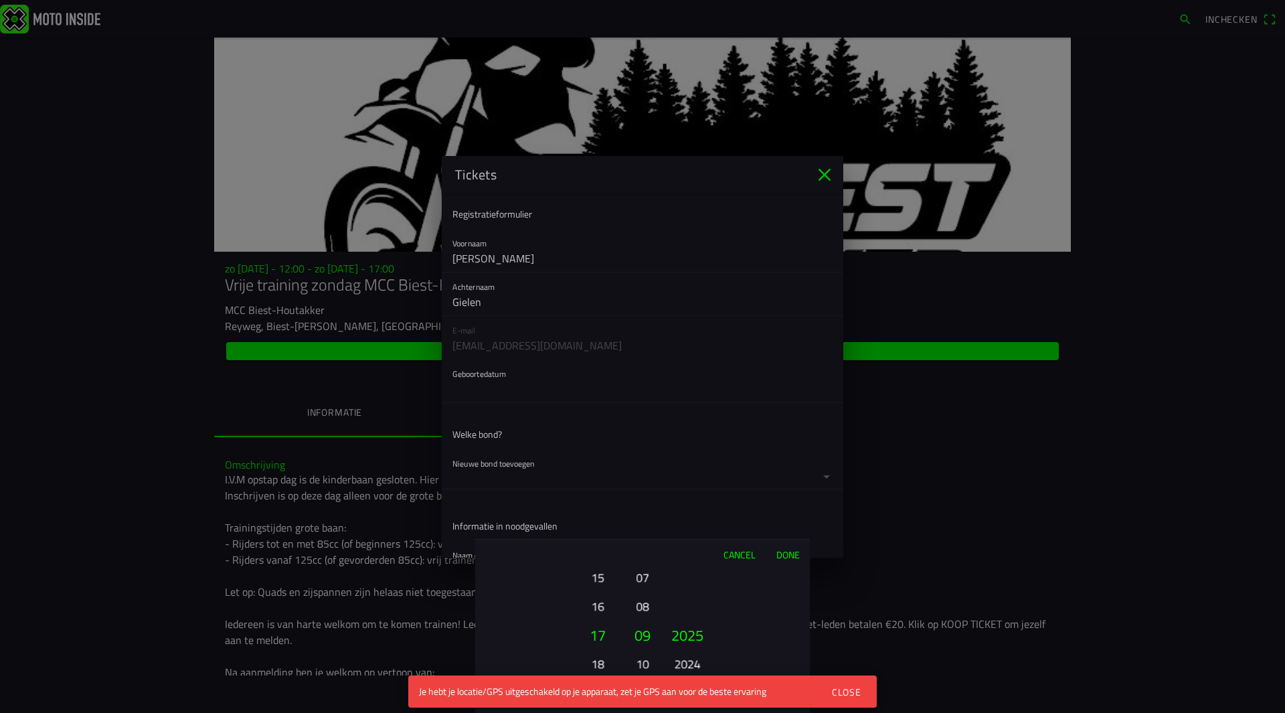
click at [601, 577] on button "15" at bounding box center [597, 576] width 37 height 23
click at [601, 577] on button "13" at bounding box center [597, 576] width 37 height 23
click at [601, 577] on button "11" at bounding box center [597, 576] width 37 height 23
click at [601, 577] on ion-picker-column "01 02 03 04 05 06 07 08 09 10 11 12 13 14 15 16 17 18 19 20 21 22 23 24 25 26 2…" at bounding box center [550, 641] width 151 height 144
click at [601, 581] on button "07" at bounding box center [597, 576] width 37 height 23
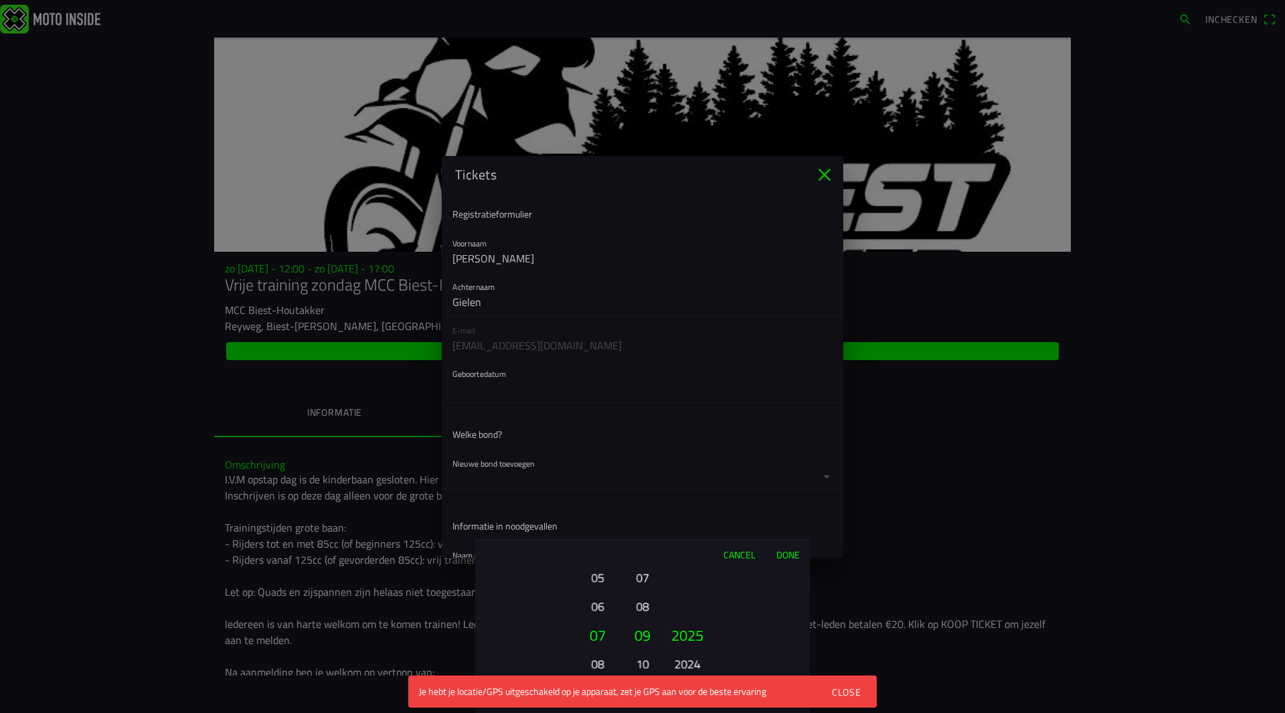
click at [600, 580] on button "05" at bounding box center [597, 576] width 37 height 23
click at [692, 661] on button "2024" at bounding box center [686, 663] width 37 height 23
click at [692, 660] on button "2023" at bounding box center [686, 663] width 37 height 23
click at [692, 681] on button "2022" at bounding box center [686, 692] width 37 height 23
click at [692, 660] on div "2025 2024 2023 2022 2021 2020 2019 2018 2017 2016 2015 2014 2013 2012 2011 2010…" at bounding box center [687, 692] width 46 height 144
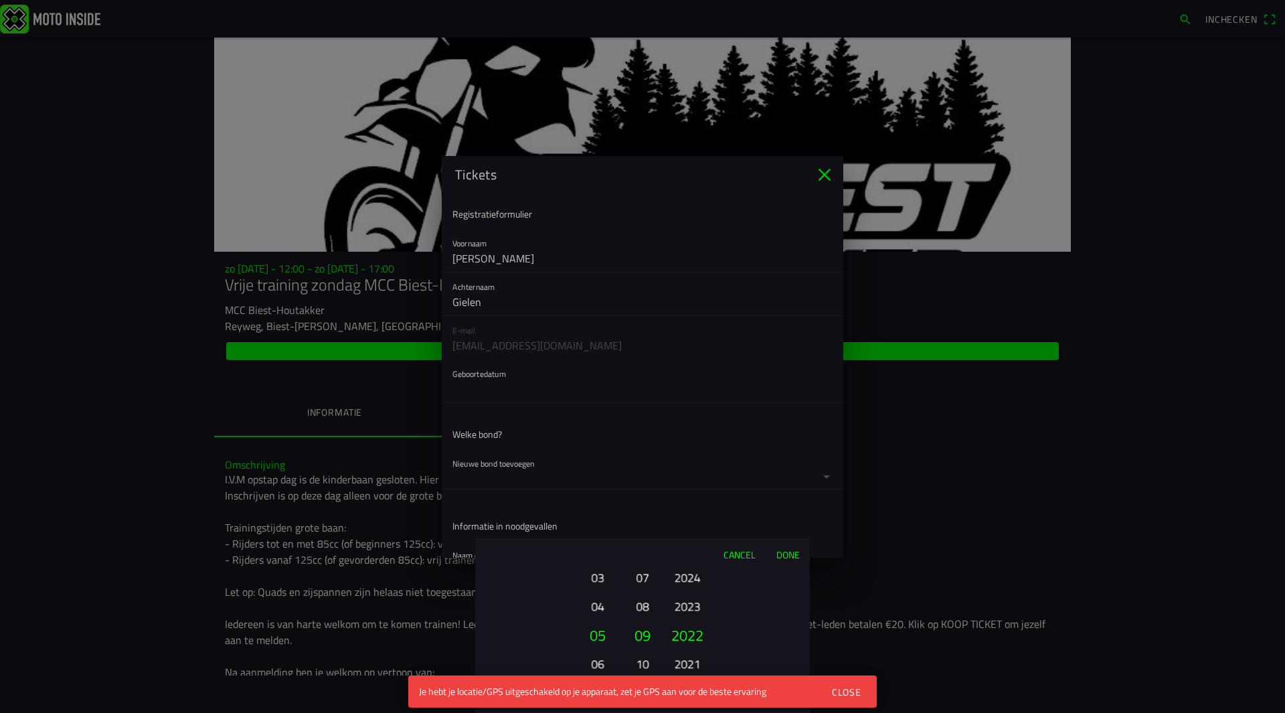
click at [692, 681] on button "2020" at bounding box center [686, 692] width 37 height 23
click at [691, 656] on div "2025 2024 2023 2022 2021 2020 2019 2018 2017 2016 2015 2014 2013 2012 2011 2010…" at bounding box center [687, 692] width 46 height 144
click at [691, 656] on button "2018" at bounding box center [686, 663] width 37 height 23
click at [691, 656] on div "2025 2024 2023 2022 2021 2020 2019 2018 2017 2016 2015 2014 2013 2012 2011 2010…" at bounding box center [687, 692] width 46 height 144
click at [691, 656] on ion-picker-column "2025 2024 2023 2022 2021 2020 2019 2018 2017 2016 2015 2014 2013 2012 2011 2010…" at bounding box center [734, 641] width 151 height 144
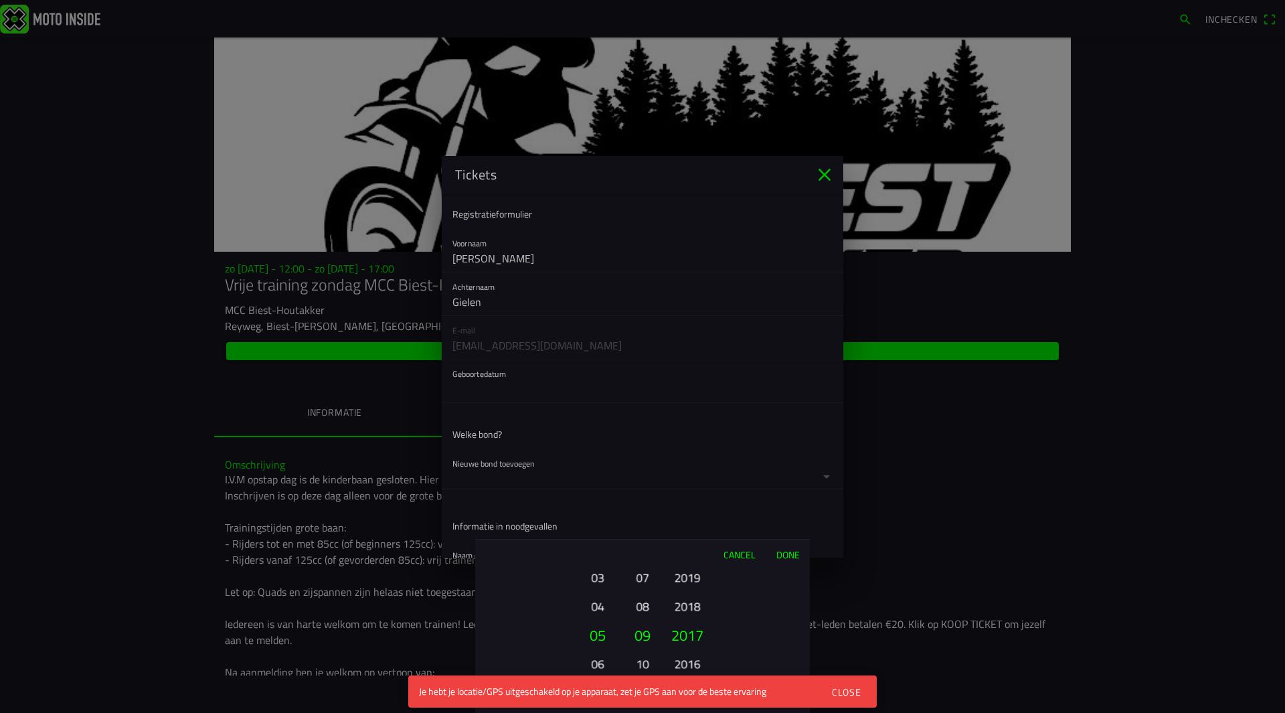
click at [691, 654] on div "2025 2024 2023 2022 2021 2020 2019 2018 2017 2016 2015 2014 2013 2012 2011 2010…" at bounding box center [687, 692] width 46 height 144
click at [691, 653] on div "2025 2024 2023 2022 2021 2020 2019 2018 2017 2016 2015 2014 2013 2012 2011 2010…" at bounding box center [687, 692] width 46 height 144
click at [691, 649] on button "2012" at bounding box center [687, 634] width 46 height 29
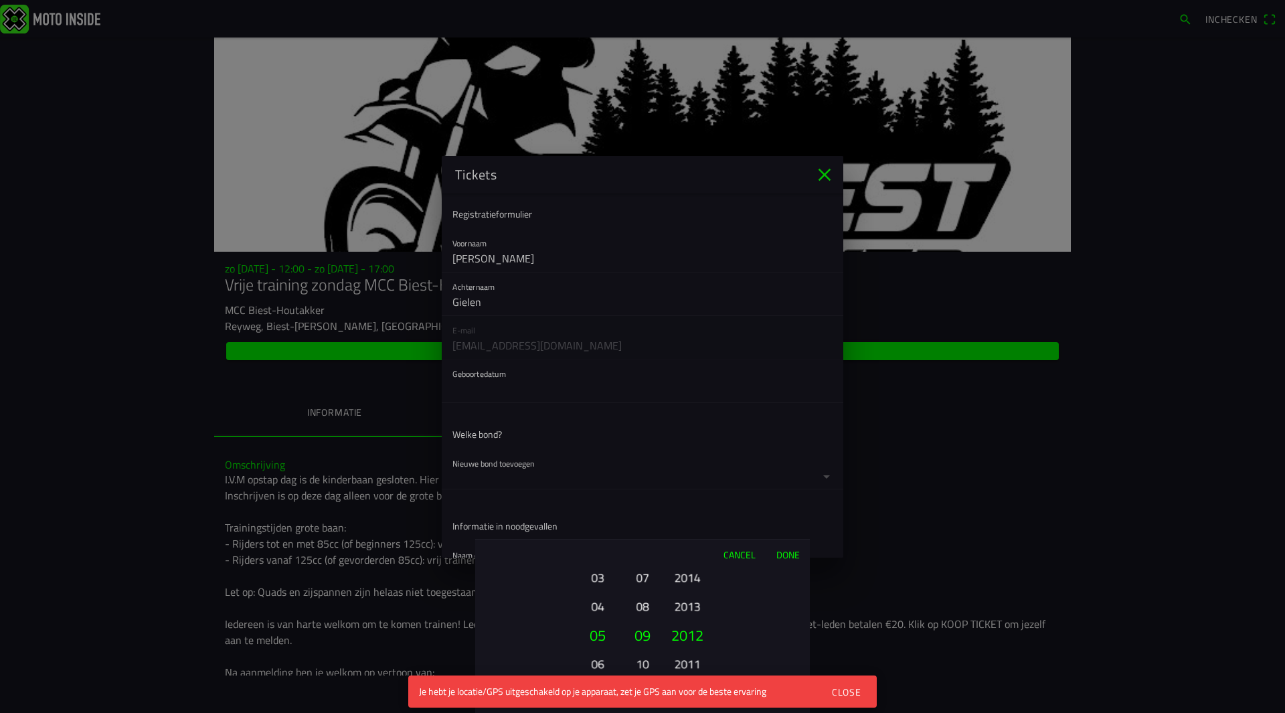
click at [691, 652] on button "2011" at bounding box center [686, 663] width 37 height 23
click at [691, 652] on ion-picker-column "2025 2024 2023 2022 2021 2020 2019 2018 2017 2016 2015 2014 2013 2012 2011 2010…" at bounding box center [734, 641] width 151 height 144
click at [691, 652] on button "2010" at bounding box center [686, 663] width 37 height 23
click at [693, 657] on button "2009" at bounding box center [686, 663] width 37 height 23
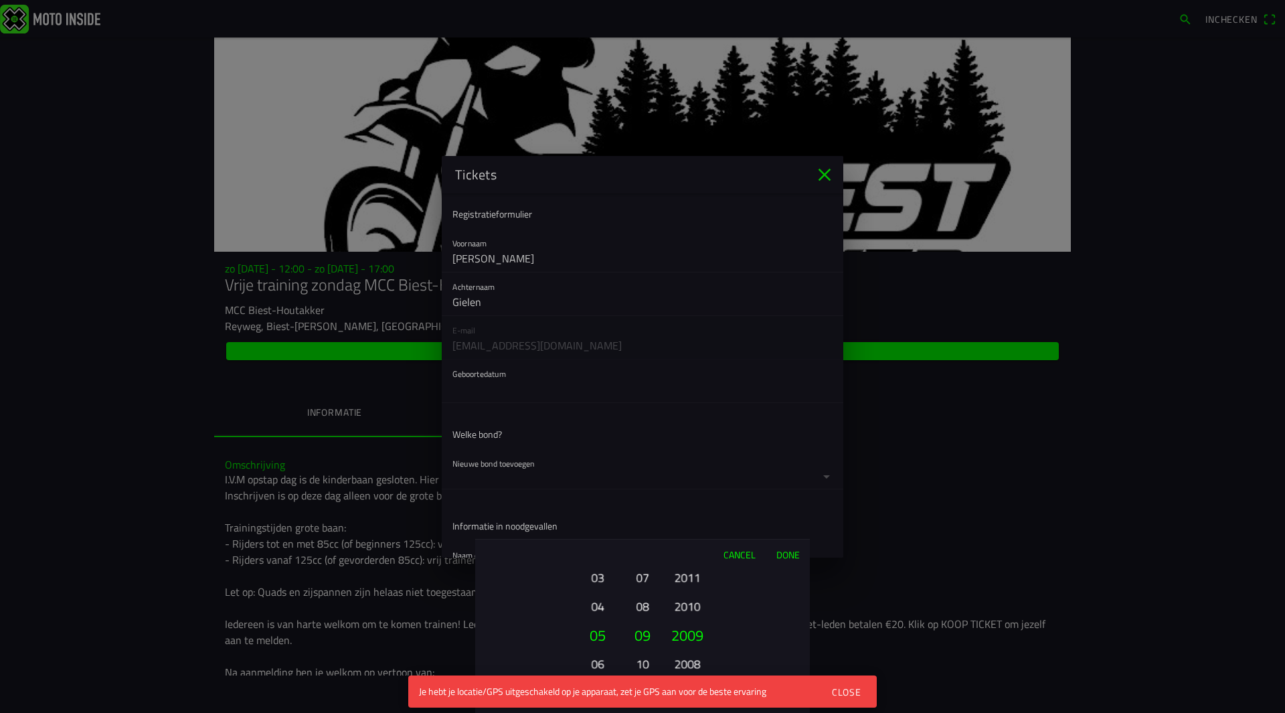
click at [693, 657] on div "2025 2024 2023 2022 2021 2020 2019 2018 2017 2016 2015 2014 2013 2012 2011 2010…" at bounding box center [687, 692] width 46 height 144
click at [693, 661] on button "2007" at bounding box center [686, 663] width 37 height 23
click at [693, 660] on ion-picker-column "2025 2024 2023 2022 2021 2020 2019 2018 2017 2016 2015 2014 2013 2012 2011 2010…" at bounding box center [734, 641] width 151 height 144
click at [693, 659] on button "2005" at bounding box center [686, 663] width 37 height 23
click at [693, 658] on ion-picker-column "2025 2024 2023 2022 2021 2020 2019 2018 2017 2016 2015 2014 2013 2012 2011 2010…" at bounding box center [734, 641] width 151 height 144
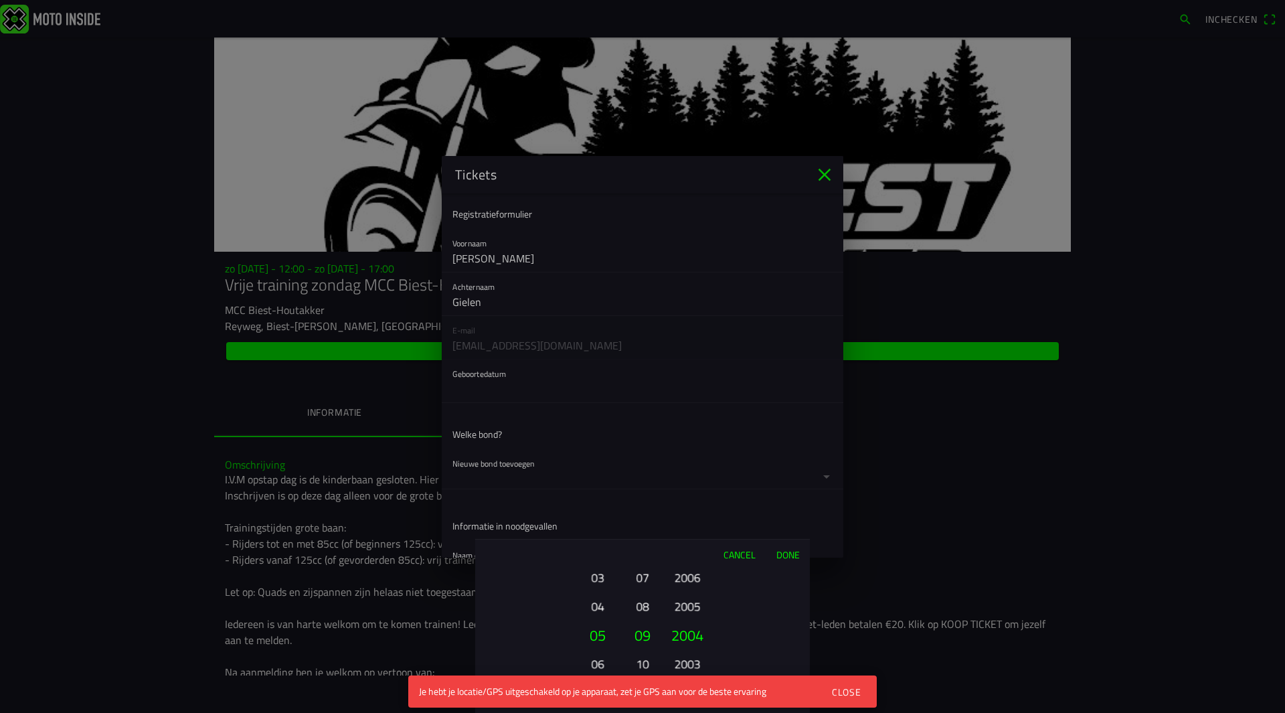
click at [693, 658] on div "2025 2024 2023 2022 2021 2020 2019 2018 2017 2016 2015 2014 2013 2012 2011 2010…" at bounding box center [687, 692] width 46 height 144
click at [693, 656] on button "2002" at bounding box center [686, 663] width 37 height 23
click at [693, 656] on ion-picker-column "2025 2024 2023 2022 2021 2020 2019 2018 2017 2016 2015 2014 2013 2012 2011 2010…" at bounding box center [734, 641] width 151 height 144
click at [693, 656] on div "2025 2024 2023 2022 2021 2020 2019 2018 2017 2016 2015 2014 2013 2012 2011 2010…" at bounding box center [687, 692] width 46 height 144
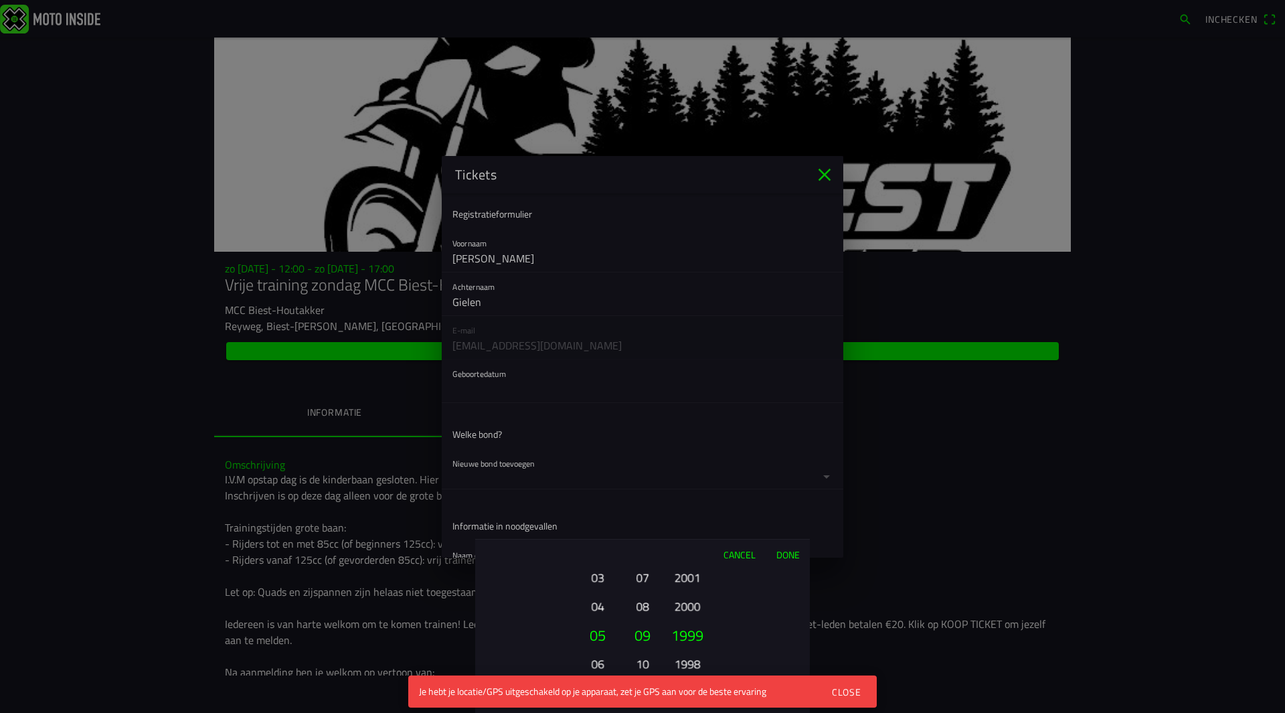
click at [693, 656] on button "1998" at bounding box center [686, 663] width 37 height 23
click at [693, 655] on div "2025 2024 2023 2022 2021 2020 2019 2018 2017 2016 2015 2014 2013 2012 2011 2010…" at bounding box center [687, 692] width 46 height 144
click at [693, 654] on ion-picker-column "2025 2024 2023 2022 2021 2020 2019 2018 2017 2016 2015 2014 2013 2012 2011 2010…" at bounding box center [734, 641] width 151 height 144
click at [693, 654] on div "2025 2024 2023 2022 2021 2020 2019 2018 2017 2016 2015 2014 2013 2012 2011 2010…" at bounding box center [687, 692] width 46 height 144
click at [693, 583] on button "1997" at bounding box center [686, 576] width 37 height 23
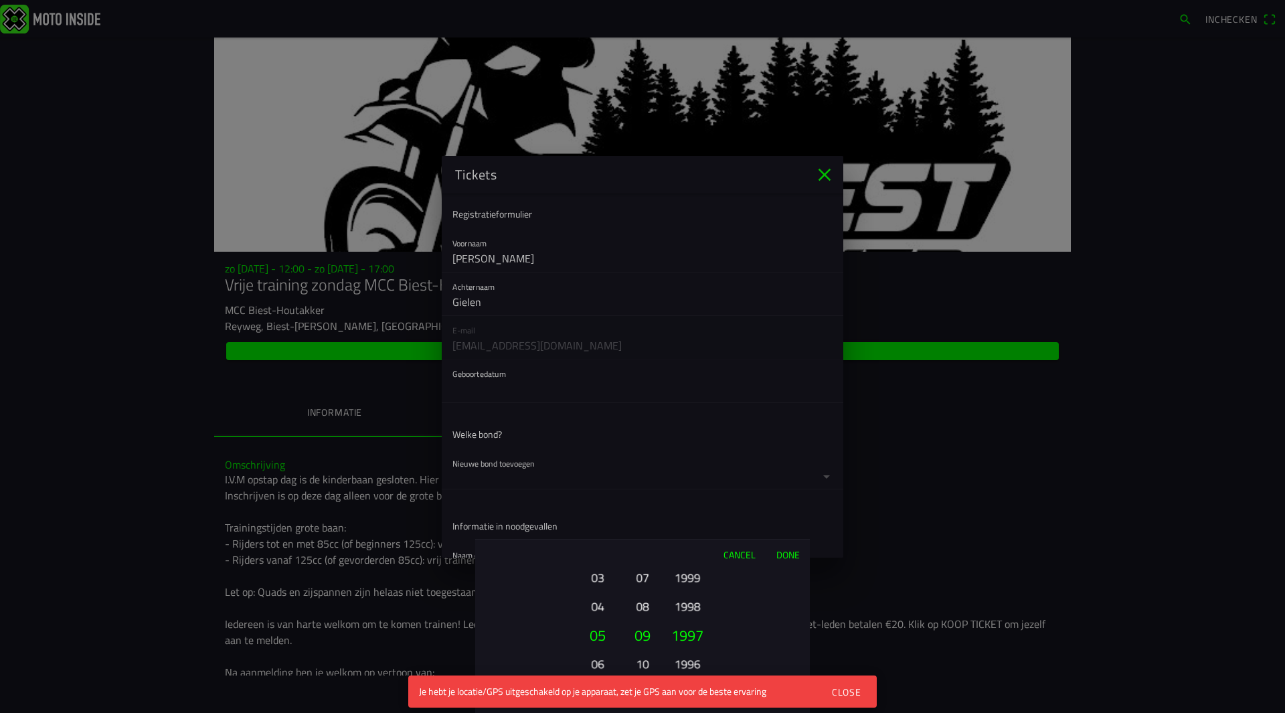
click at [693, 653] on ion-picker-column "2025 2024 2023 2022 2021 2020 2019 2018 2017 2016 2015 2014 2013 2012 2011 2010…" at bounding box center [734, 641] width 151 height 144
click at [692, 666] on button "1997" at bounding box center [686, 663] width 37 height 23
click at [692, 666] on button "1996" at bounding box center [686, 663] width 37 height 23
click at [692, 681] on button "1995" at bounding box center [686, 692] width 37 height 23
click at [692, 666] on button "1994" at bounding box center [686, 663] width 37 height 23
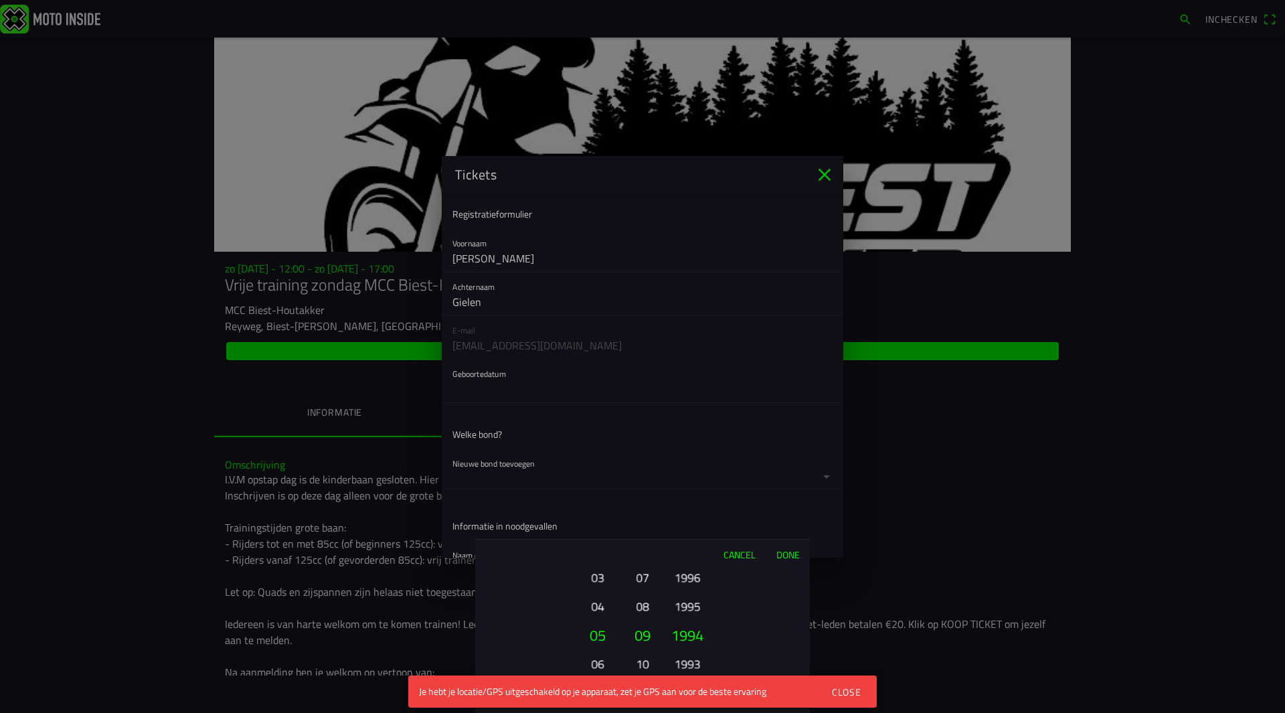
click at [692, 664] on button "1993" at bounding box center [686, 663] width 37 height 23
click at [692, 664] on ion-picker-column "2025 2024 2023 2022 2021 2020 2019 2018 2017 2016 2015 2014 2013 2012 2011 2010…" at bounding box center [734, 641] width 151 height 144
click at [692, 664] on button "1991" at bounding box center [686, 663] width 37 height 23
click at [692, 681] on button "1990" at bounding box center [686, 692] width 37 height 23
click at [692, 662] on button "1989" at bounding box center [686, 663] width 37 height 23
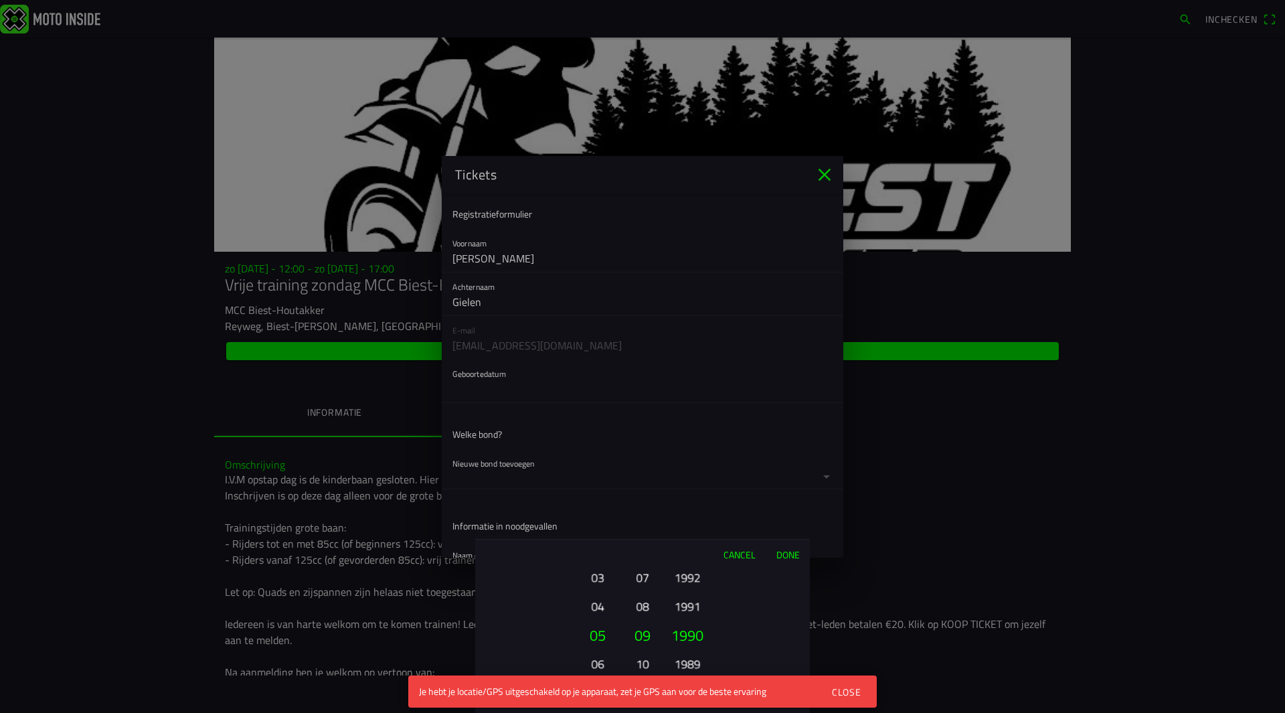
click at [692, 681] on button "1988" at bounding box center [686, 692] width 37 height 23
click at [691, 662] on button "1987" at bounding box center [686, 663] width 37 height 23
click at [691, 660] on button "1986" at bounding box center [686, 663] width 37 height 23
click at [691, 681] on button "1985" at bounding box center [686, 692] width 37 height 23
click at [691, 658] on ion-picker-column "2025 2024 2023 2022 2021 2020 2019 2018 2017 2016 2015 2014 2013 2012 2011 2010…" at bounding box center [734, 641] width 151 height 144
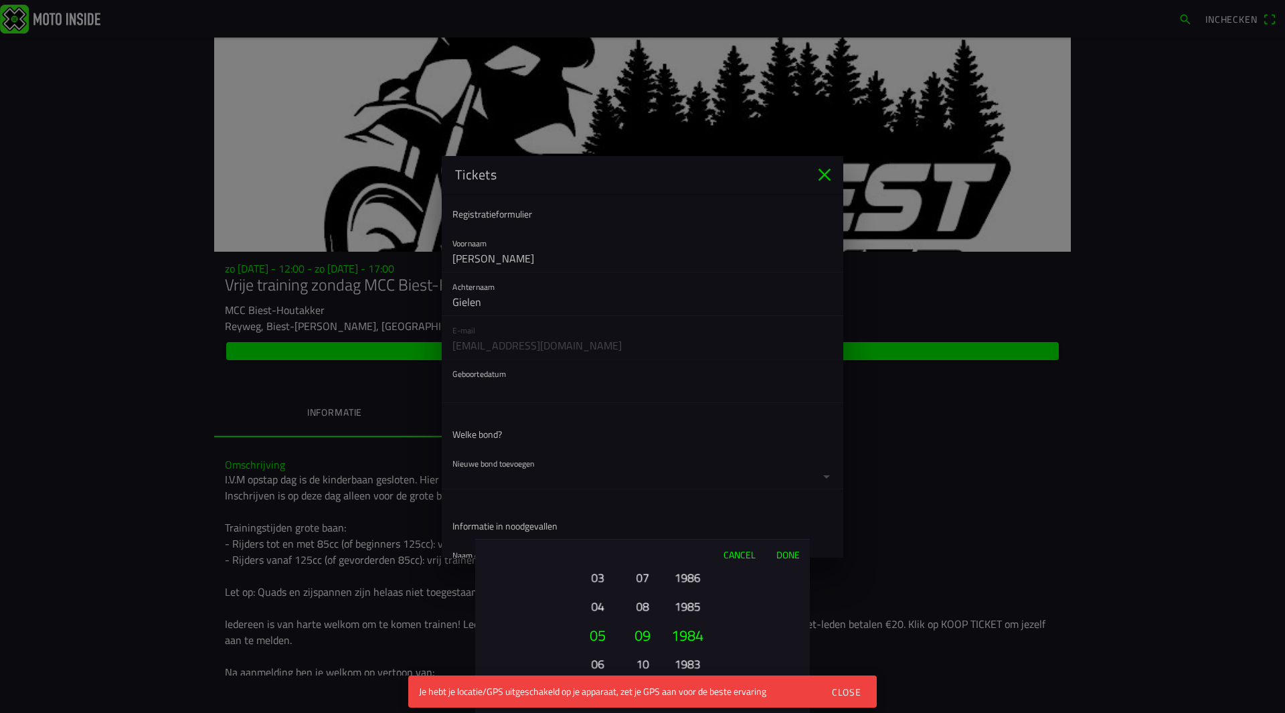
click at [691, 579] on button "1986" at bounding box center [686, 576] width 37 height 23
click at [694, 575] on button "1988" at bounding box center [686, 576] width 37 height 23
click at [693, 605] on button "1989" at bounding box center [686, 605] width 37 height 23
click at [778, 558] on button "Done" at bounding box center [787, 553] width 44 height 29
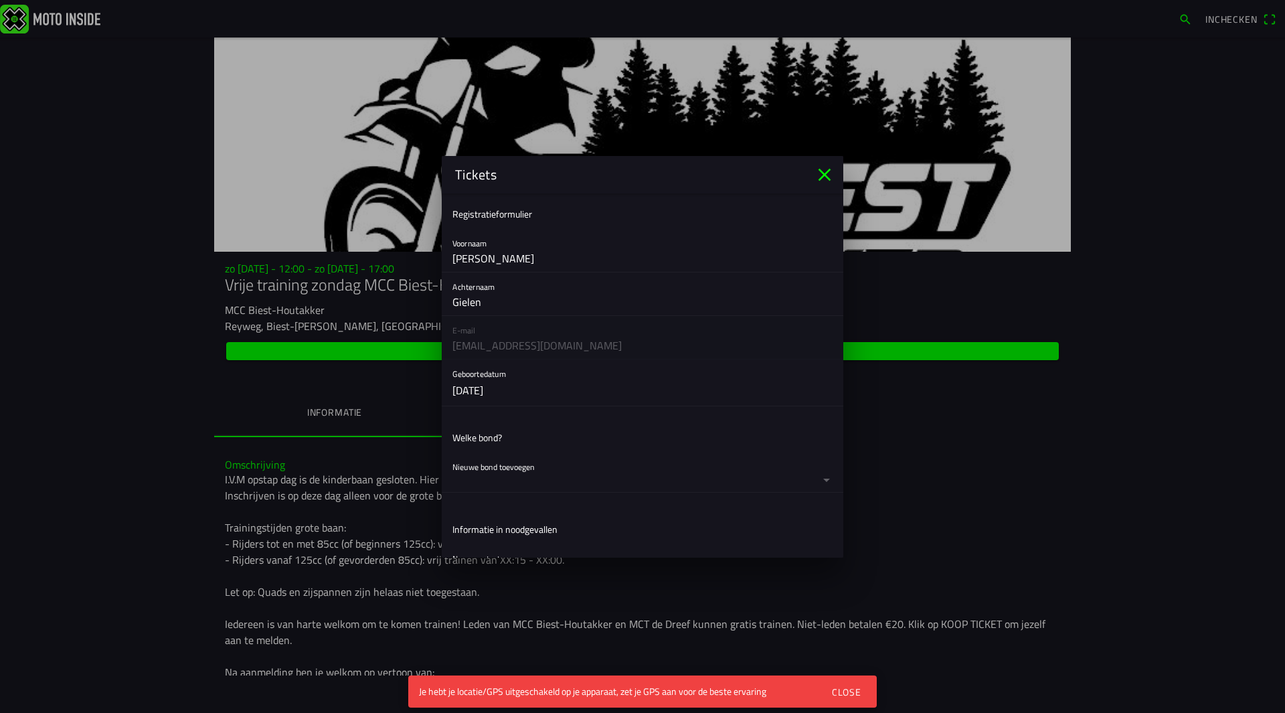
click at [851, 695] on div "Close" at bounding box center [846, 692] width 29 height 14
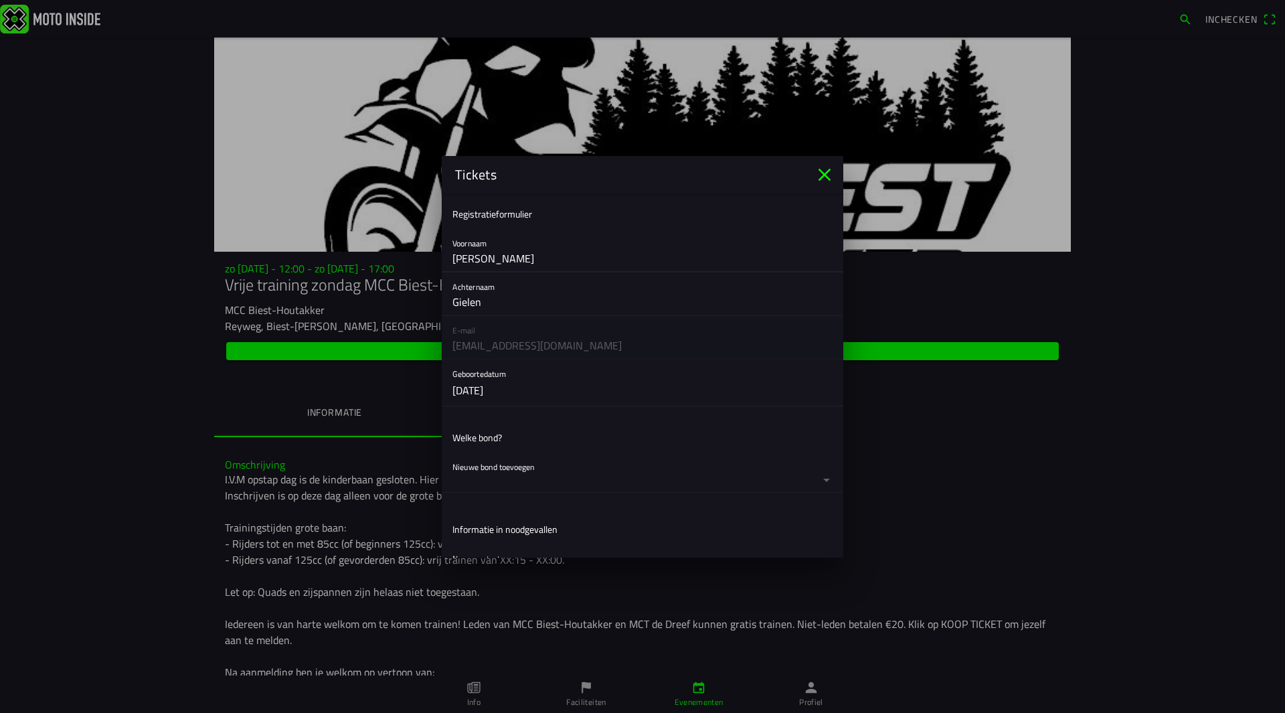
click at [803, 478] on button "button" at bounding box center [647, 471] width 391 height 39
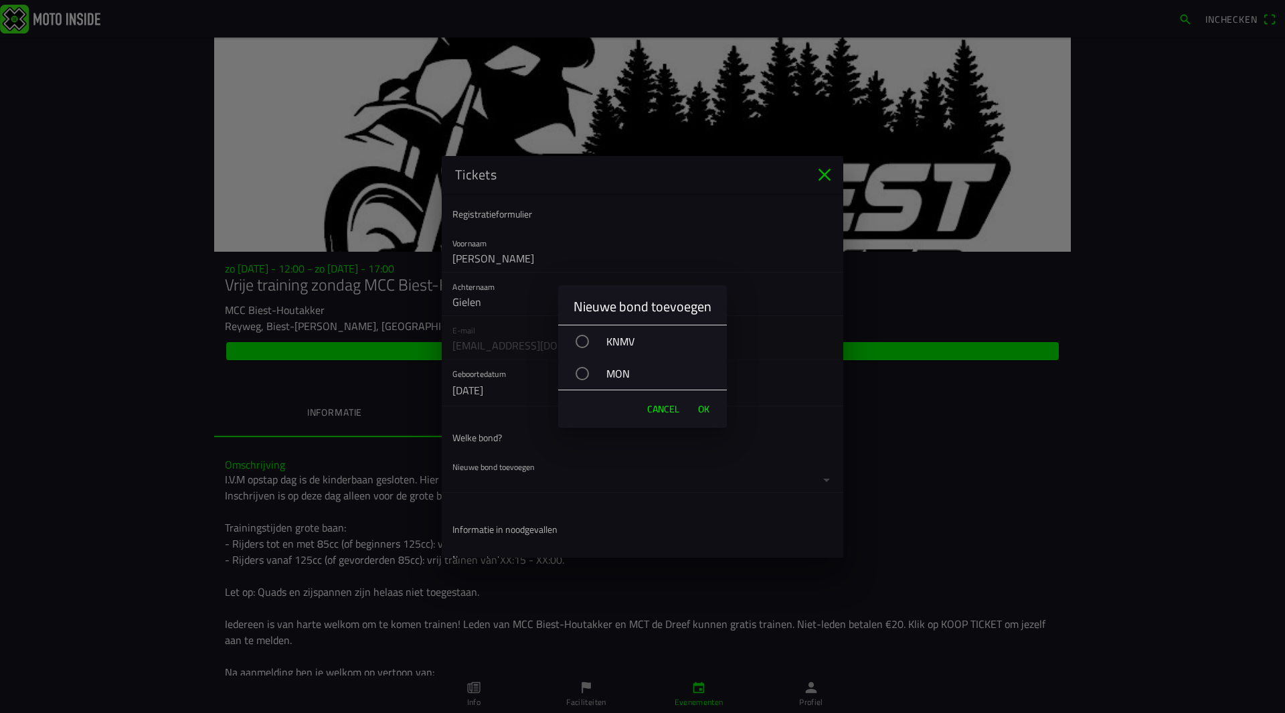
click at [613, 341] on div "KNMV" at bounding box center [648, 341] width 155 height 33
click at [703, 409] on span "OK" at bounding box center [703, 408] width 11 height 13
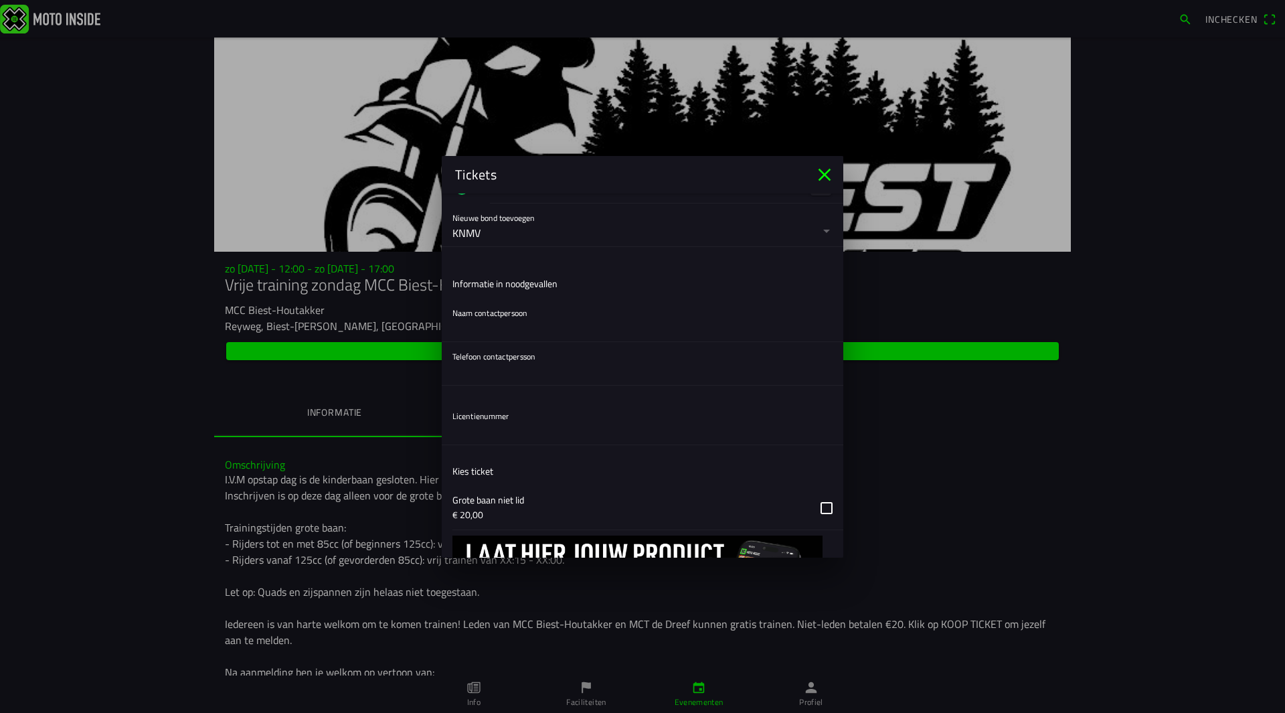
scroll to position [335, 0]
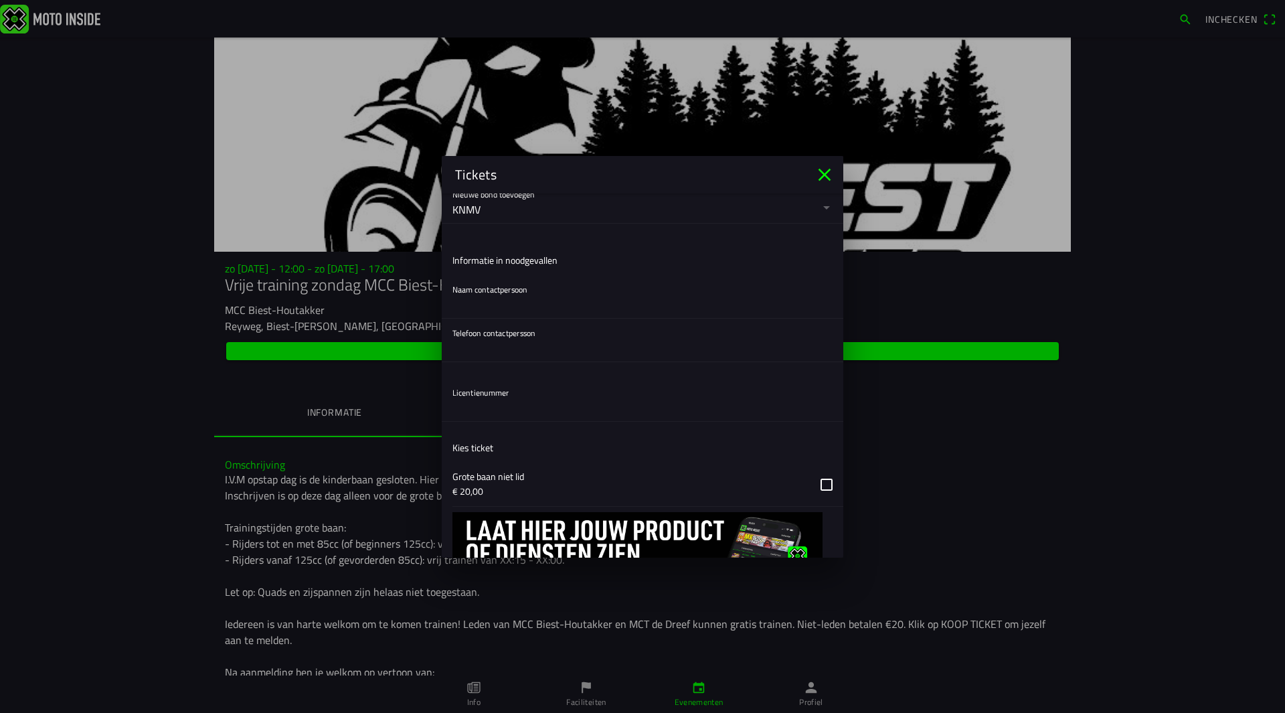
click at [816, 481] on button "button" at bounding box center [647, 483] width 391 height 43
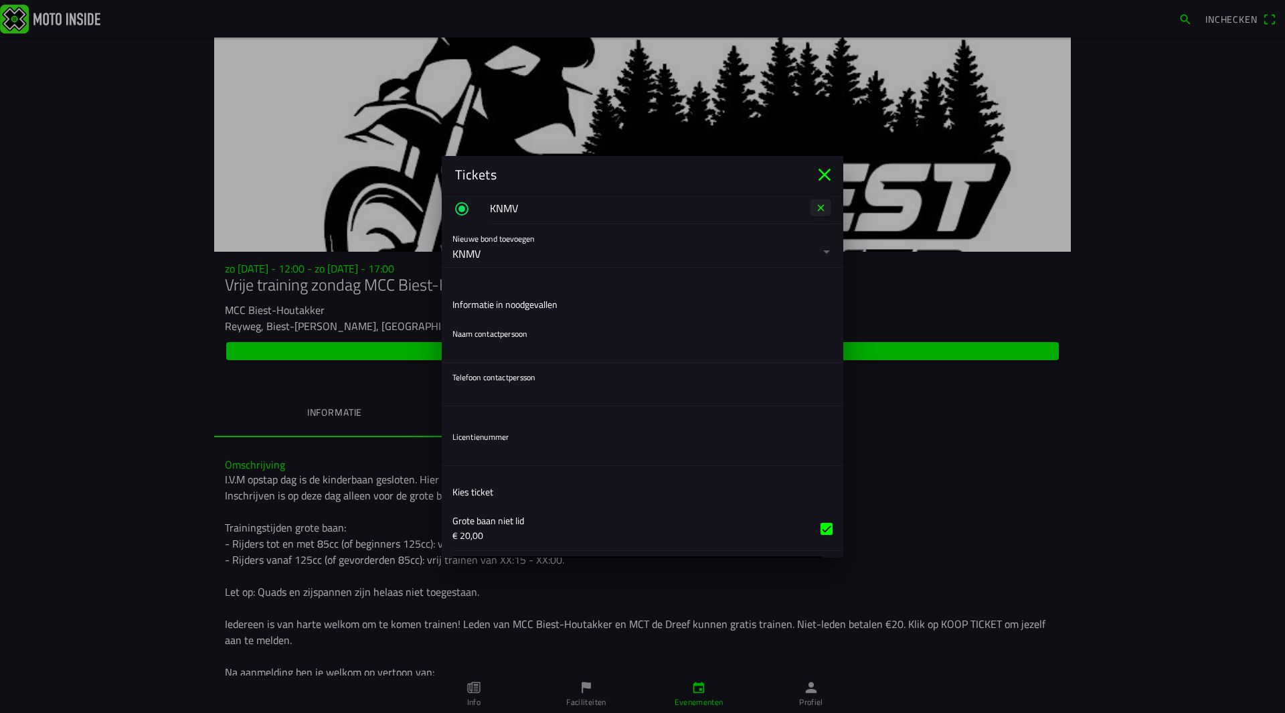
scroll to position [268, 0]
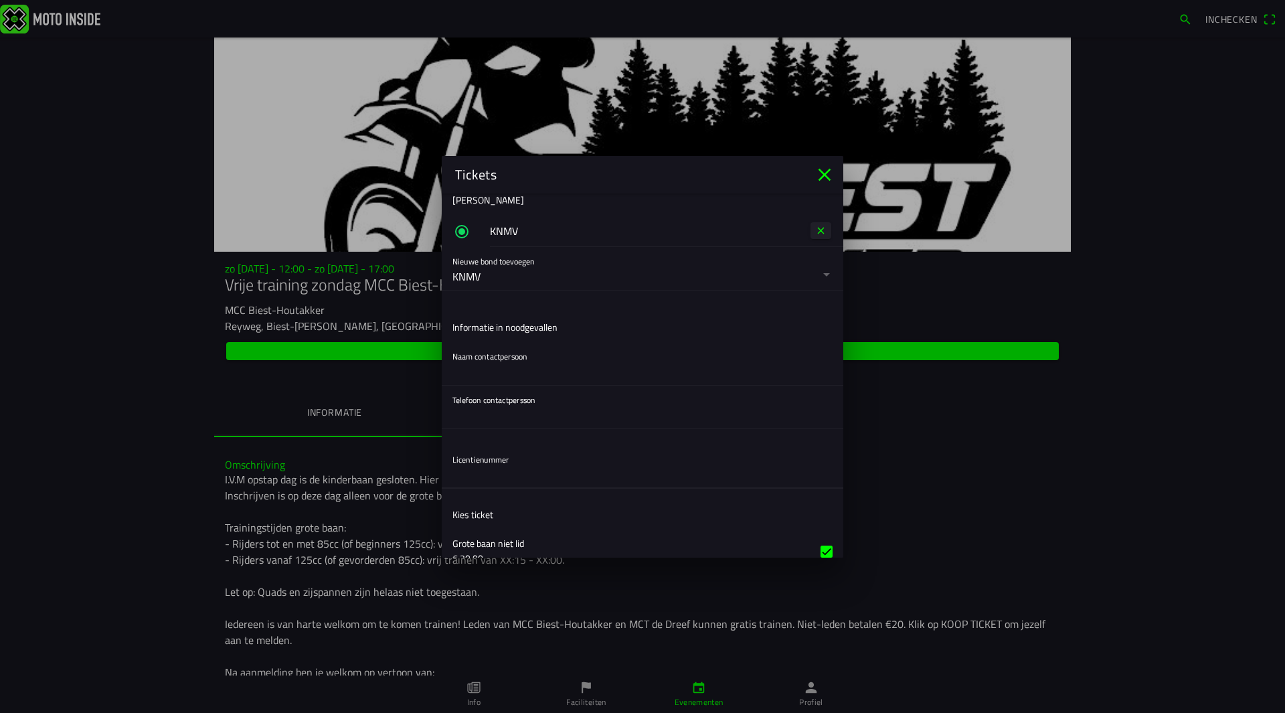
click at [517, 473] on input "text" at bounding box center [642, 474] width 380 height 27
type input "Dagpas KNMV"
click at [506, 378] on input "text" at bounding box center [642, 371] width 380 height 27
type input "Kris Huybrechts"
click at [504, 418] on input "text" at bounding box center [642, 414] width 380 height 27
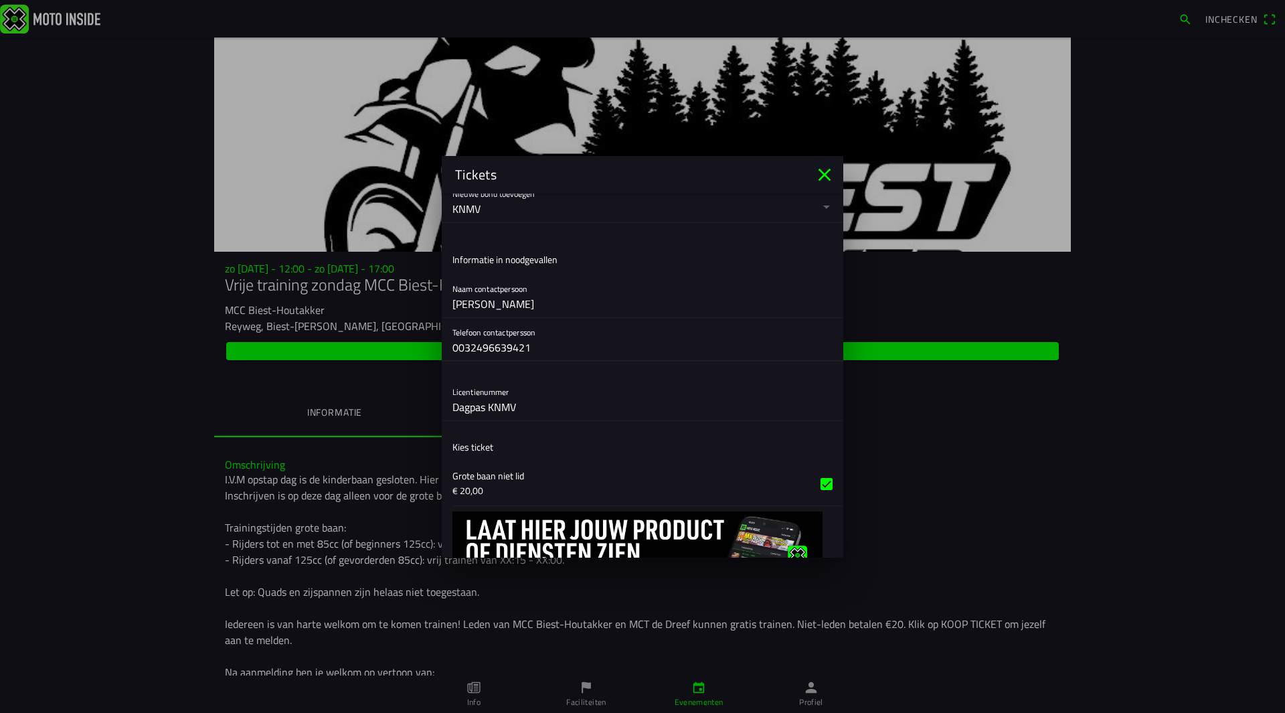
scroll to position [396, 0]
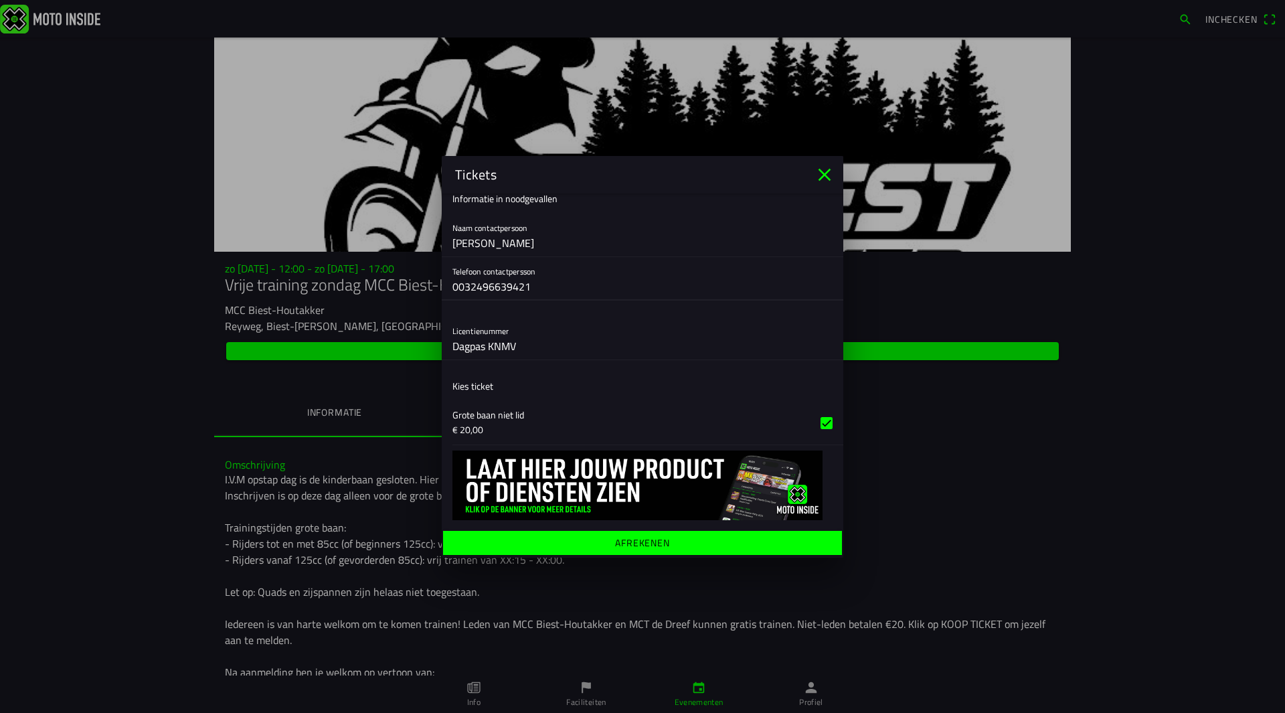
type input "0032496639421"
drag, startPoint x: 644, startPoint y: 544, endPoint x: 665, endPoint y: 575, distance: 37.5
click at [644, 544] on ion-label "Afrekenen" at bounding box center [642, 541] width 55 height 9
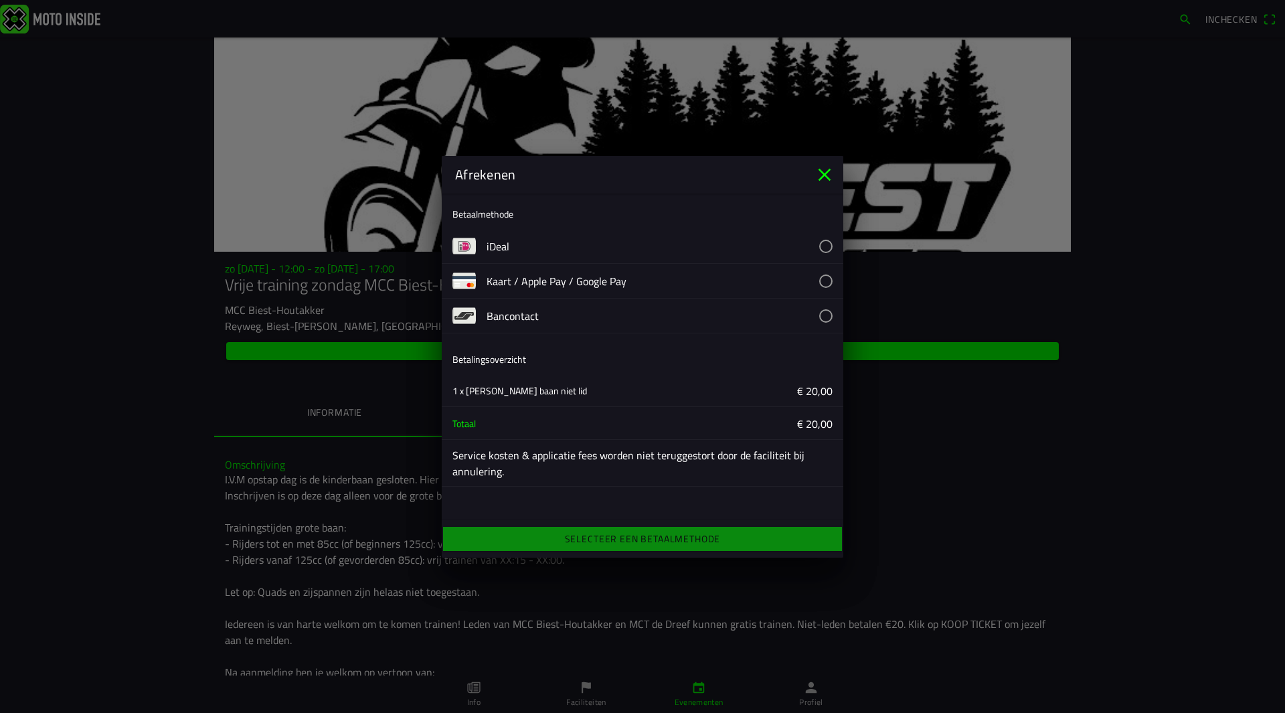
click at [537, 321] on button "button" at bounding box center [664, 315] width 357 height 34
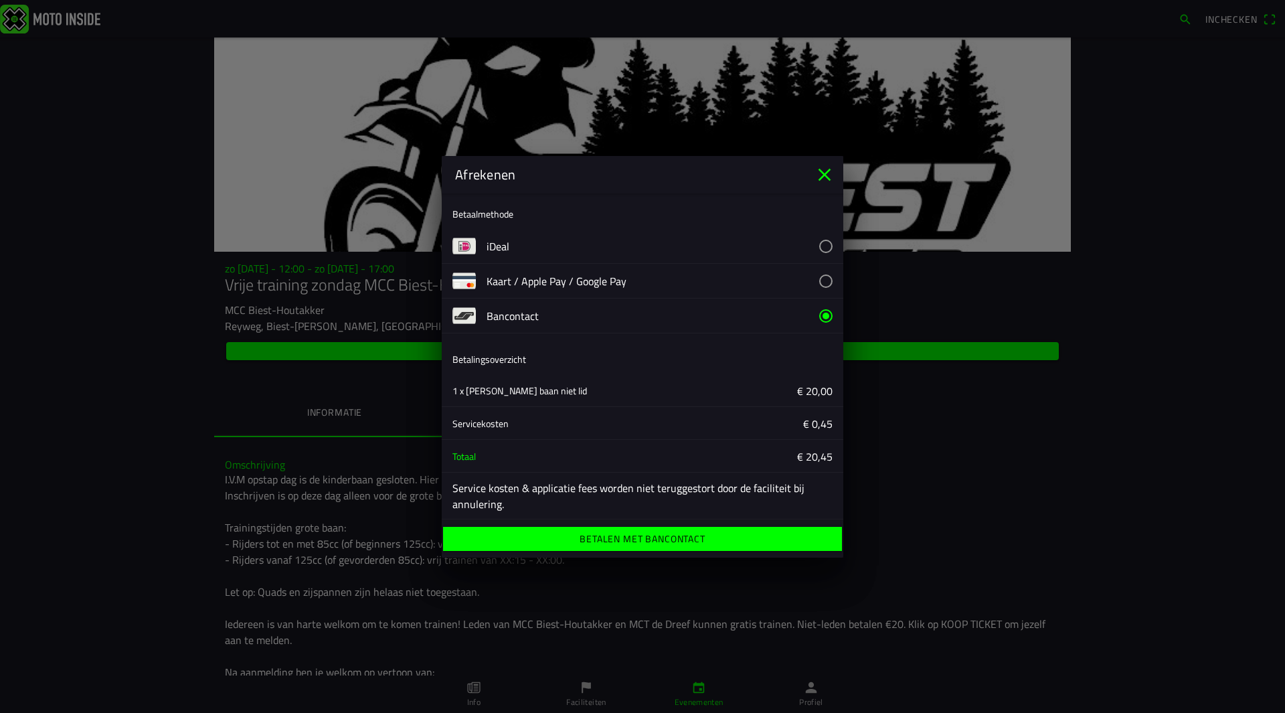
click at [629, 541] on ion-label "Betalen met Bancontact" at bounding box center [641, 538] width 125 height 9
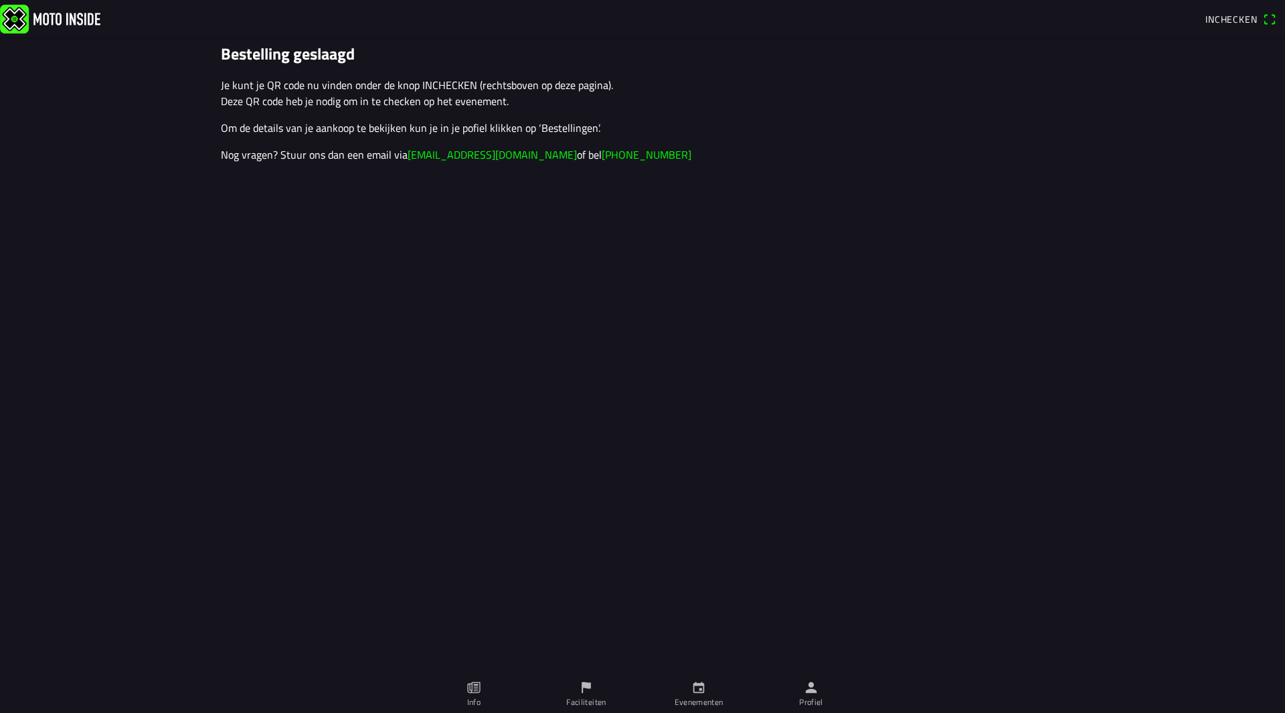
click at [1215, 20] on span "Inchecken" at bounding box center [1231, 19] width 52 height 14
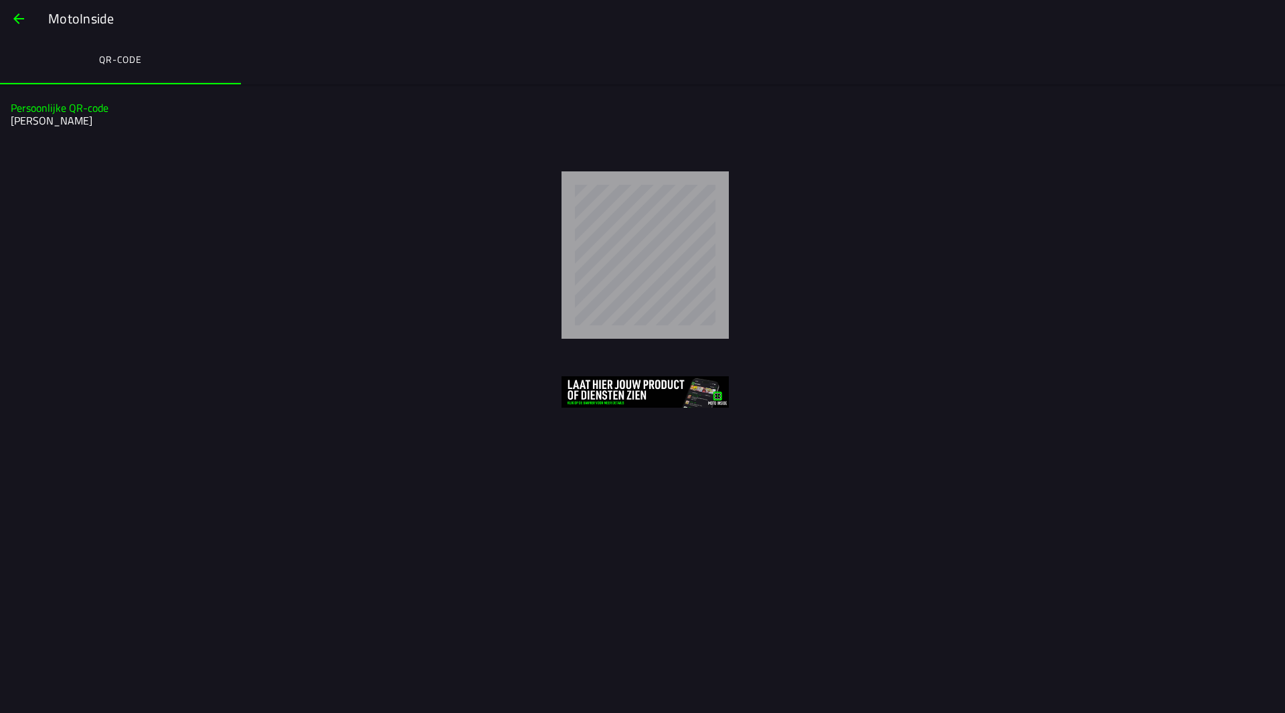
click at [13, 19] on span "button" at bounding box center [19, 19] width 16 height 32
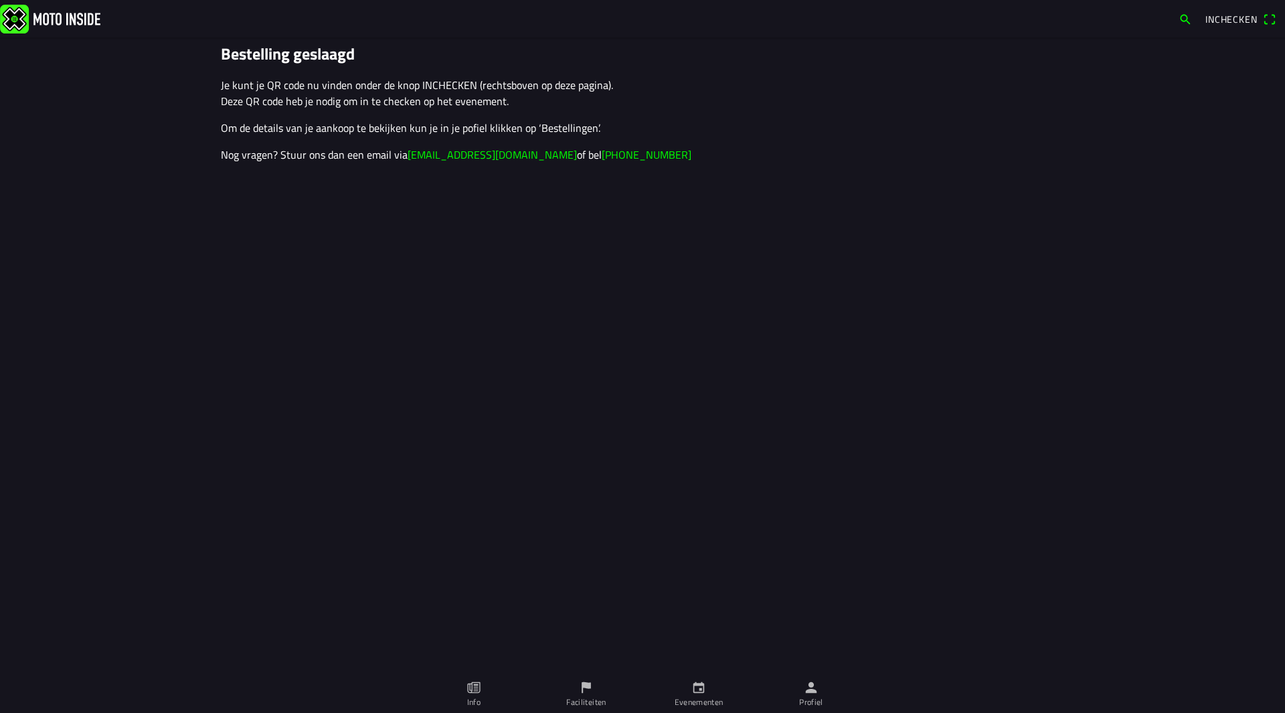
click at [39, 19] on img at bounding box center [50, 18] width 100 height 29
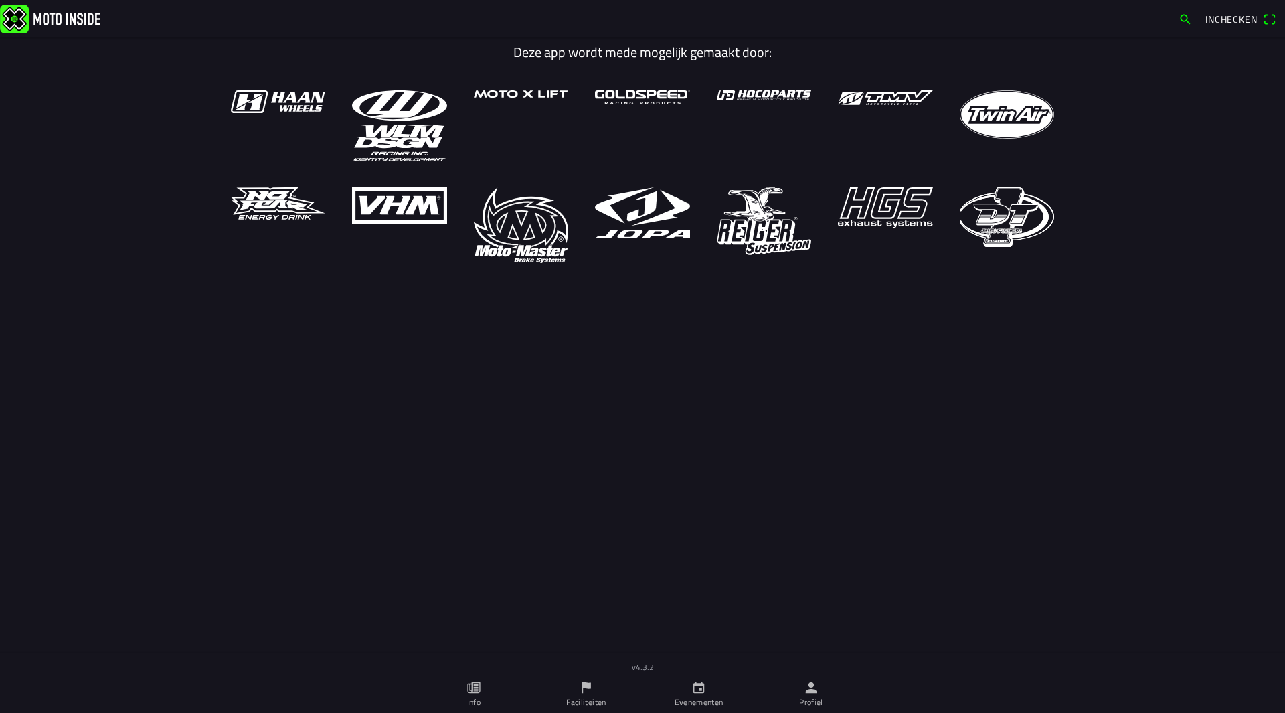
click at [801, 699] on ion-label "Profiel" at bounding box center [811, 702] width 24 height 12
